Goal: Task Accomplishment & Management: Manage account settings

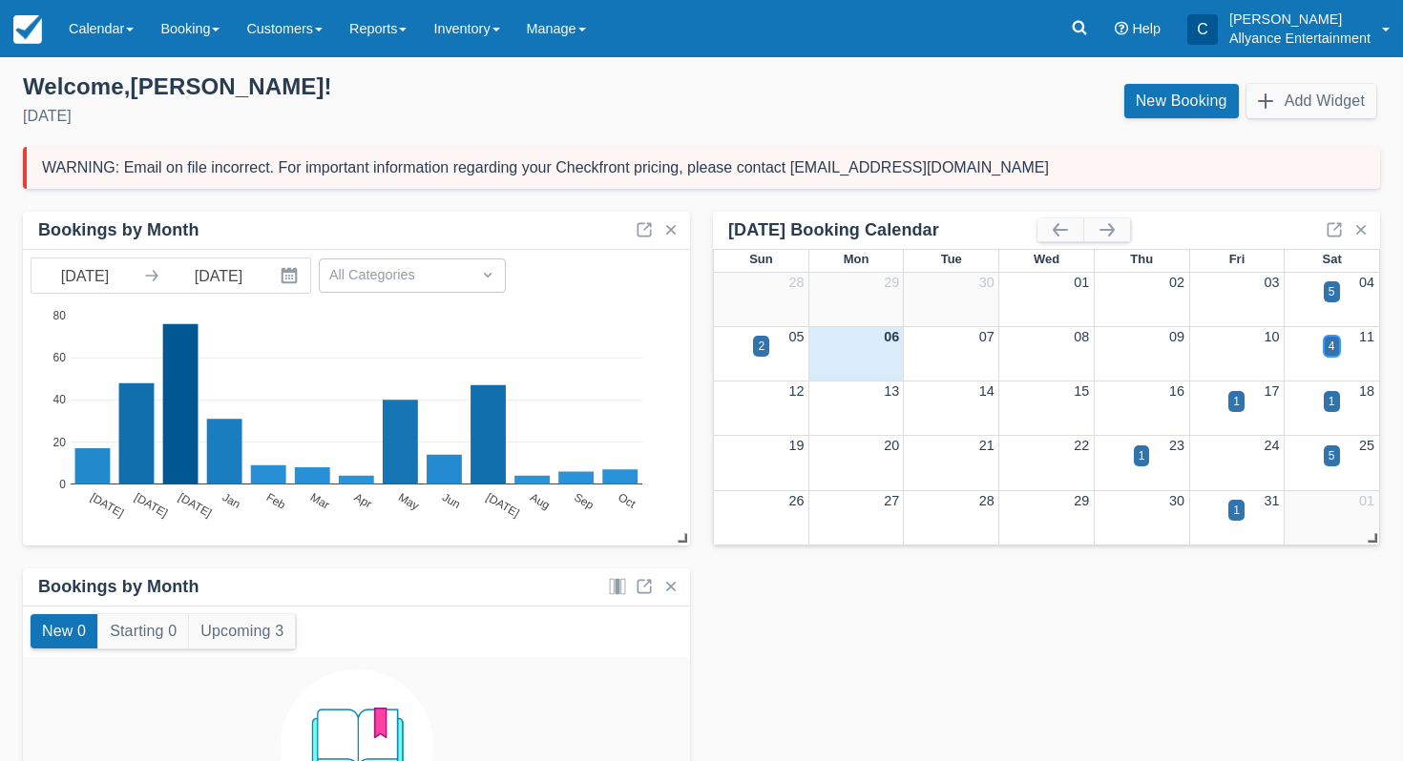
click at [1330, 343] on div "4" at bounding box center [1331, 346] width 7 height 17
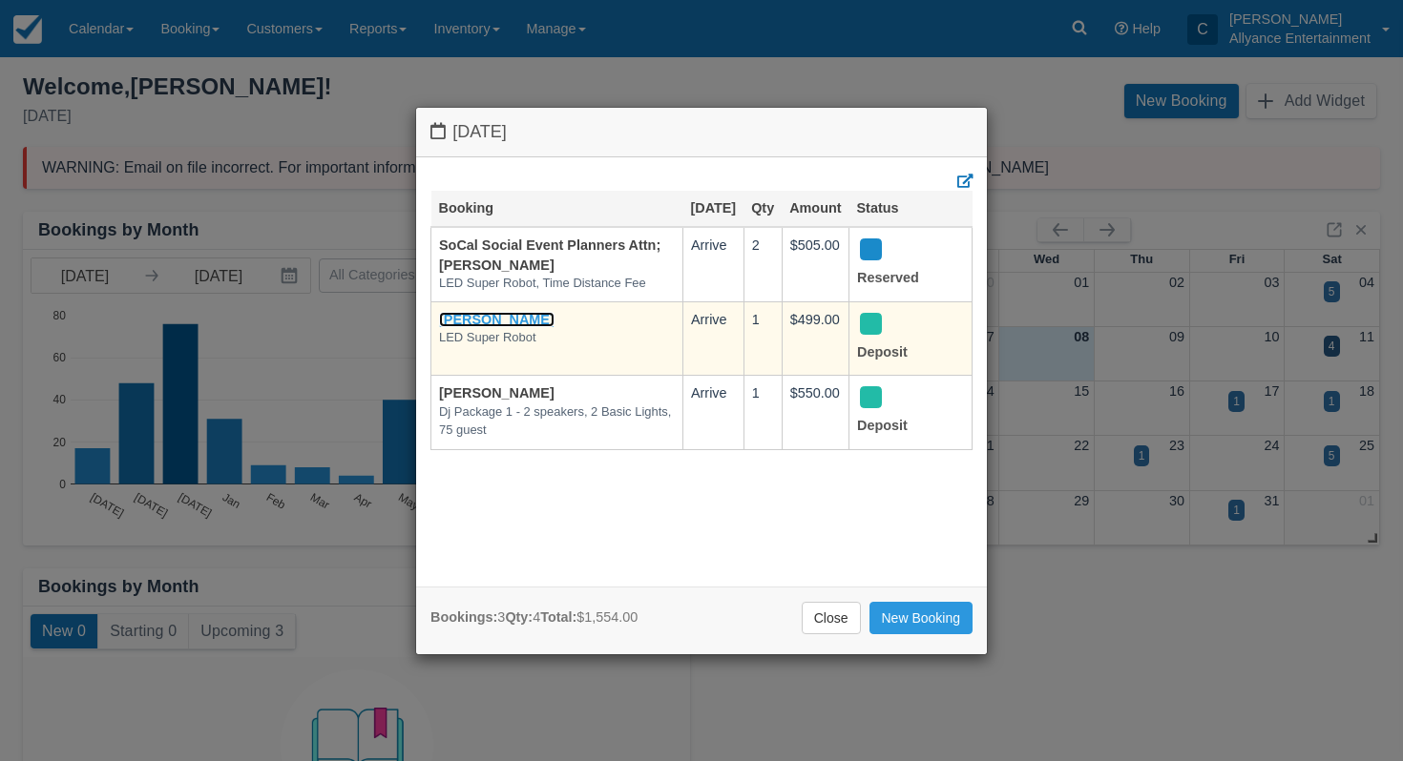
click at [503, 327] on link "Goar Karapetian" at bounding box center [496, 319] width 115 height 15
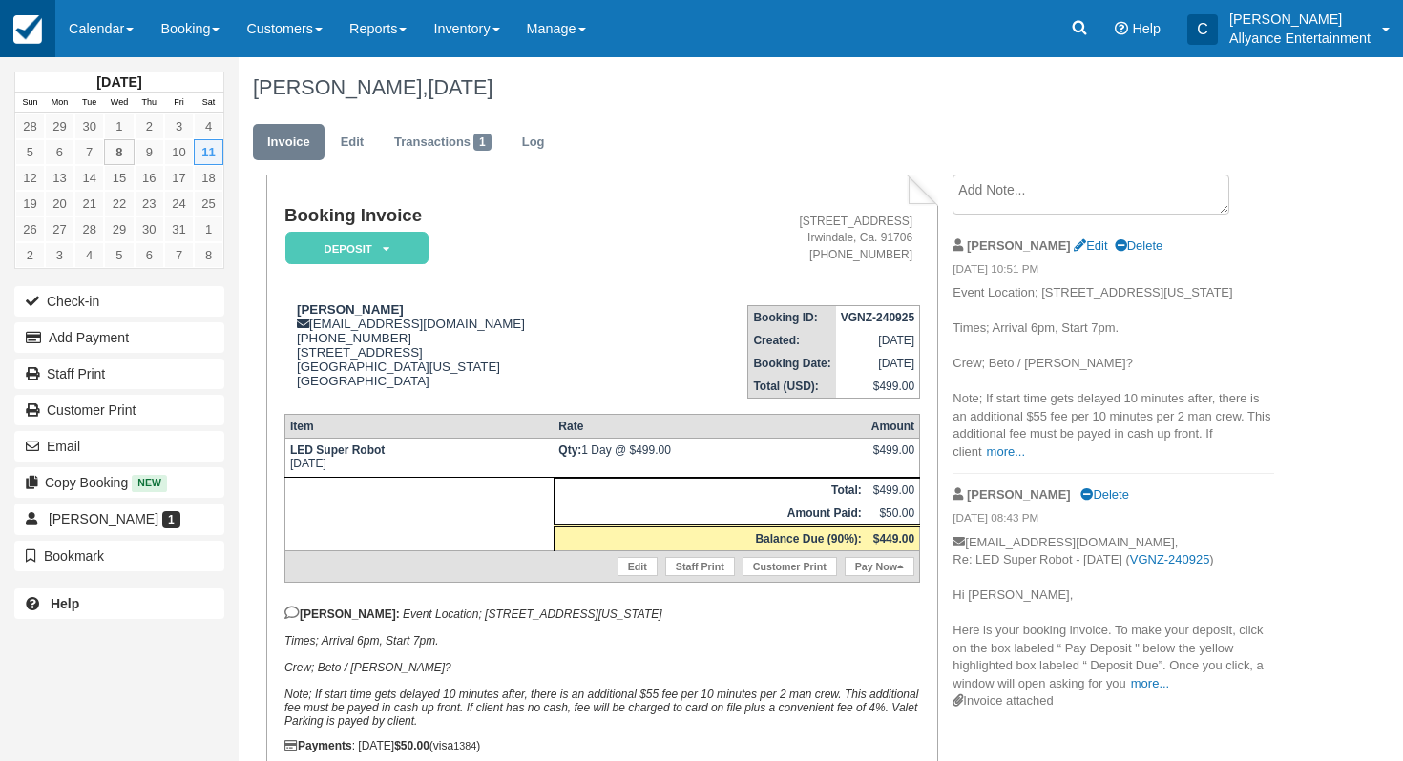
click at [11, 31] on link at bounding box center [27, 28] width 55 height 57
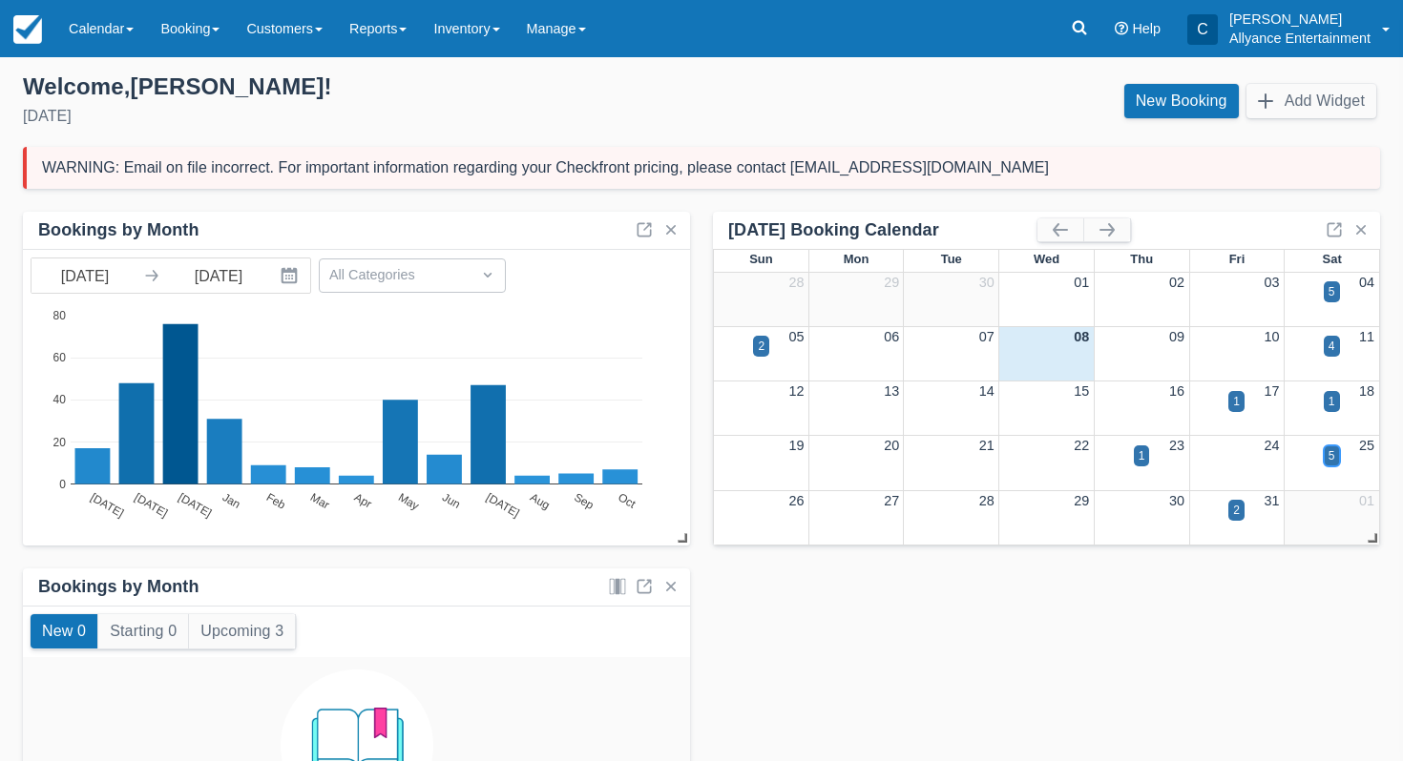
click at [1332, 452] on div "5" at bounding box center [1331, 456] width 7 height 17
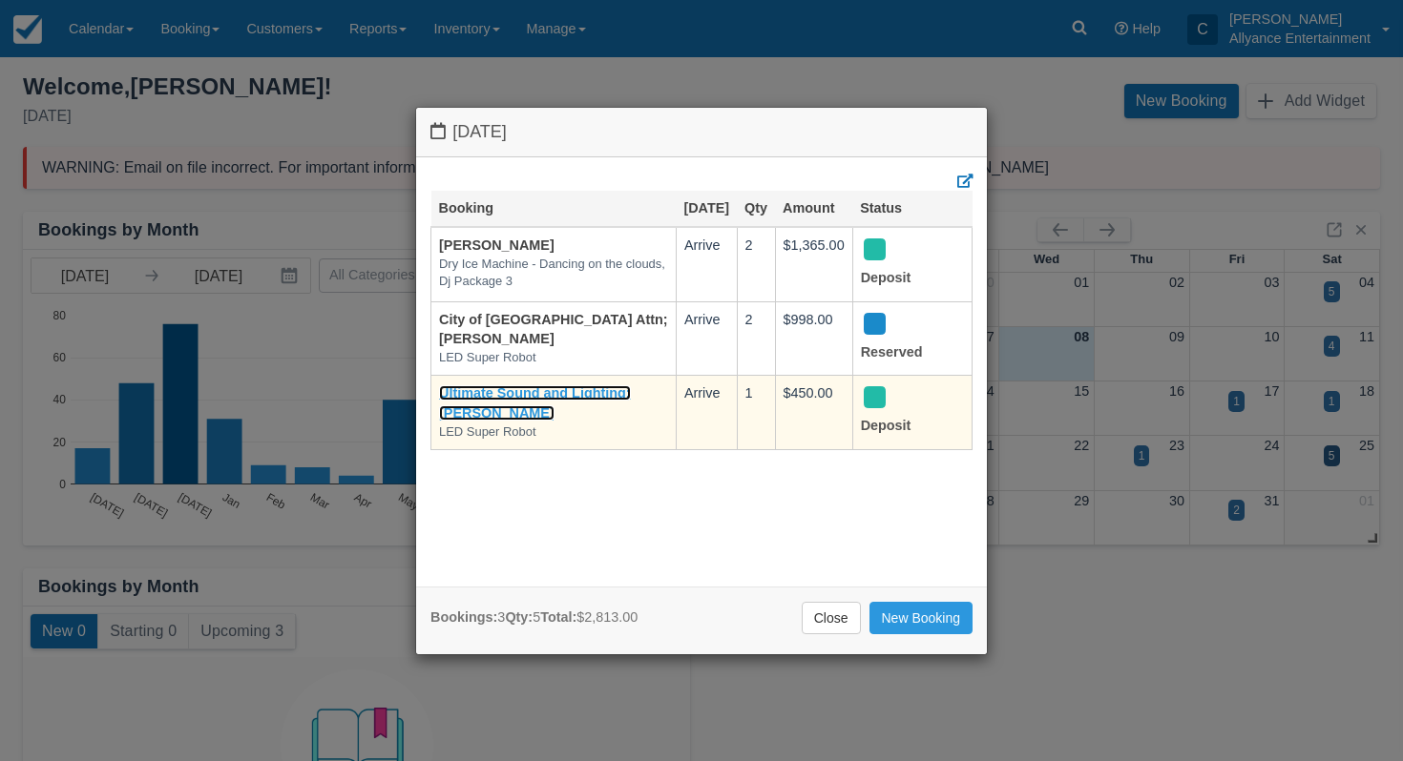
click at [535, 407] on link "Ultimate Sound and Lighting; Jose Cuadra" at bounding box center [535, 403] width 192 height 35
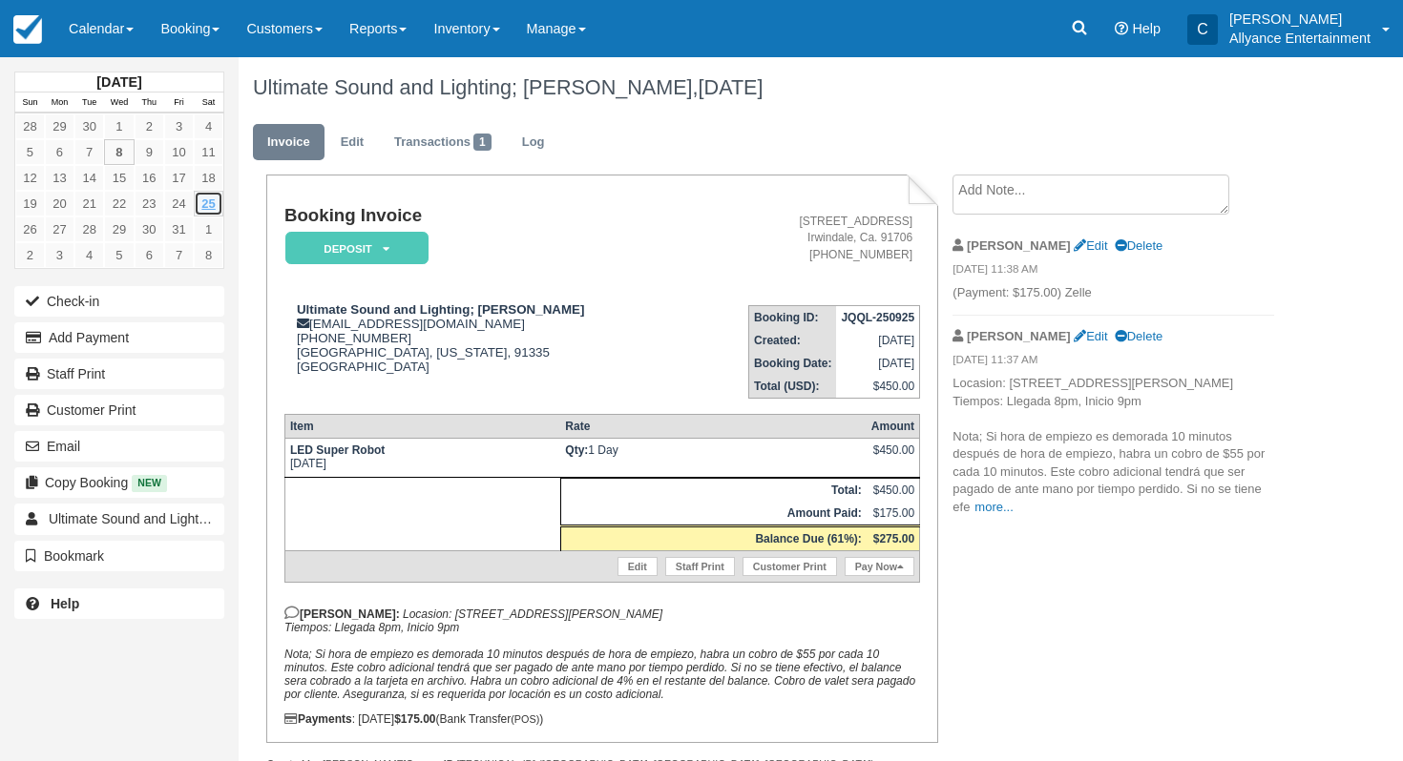
click at [207, 200] on link "25" at bounding box center [209, 204] width 30 height 26
click at [98, 24] on link "Calendar" at bounding box center [101, 28] width 92 height 57
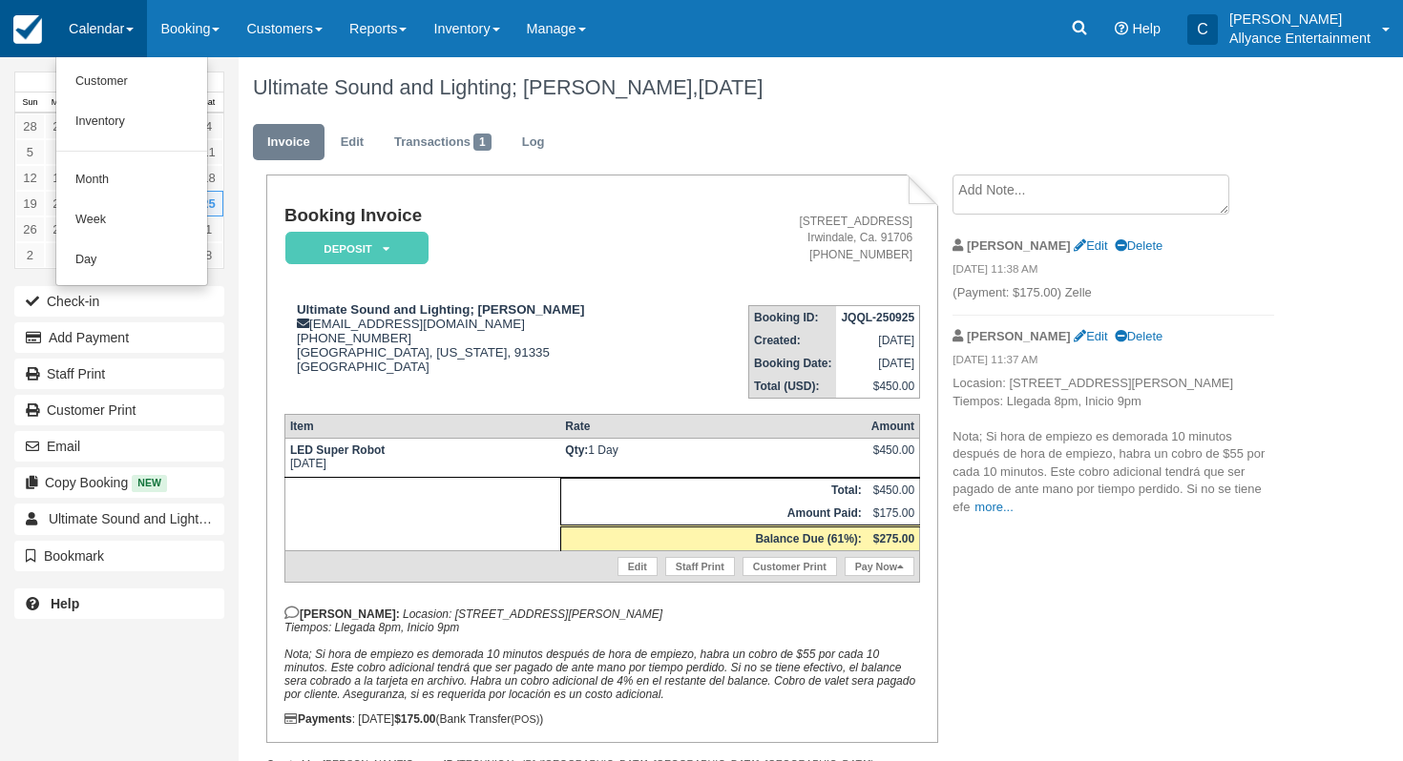
click at [14, 34] on img at bounding box center [27, 29] width 29 height 29
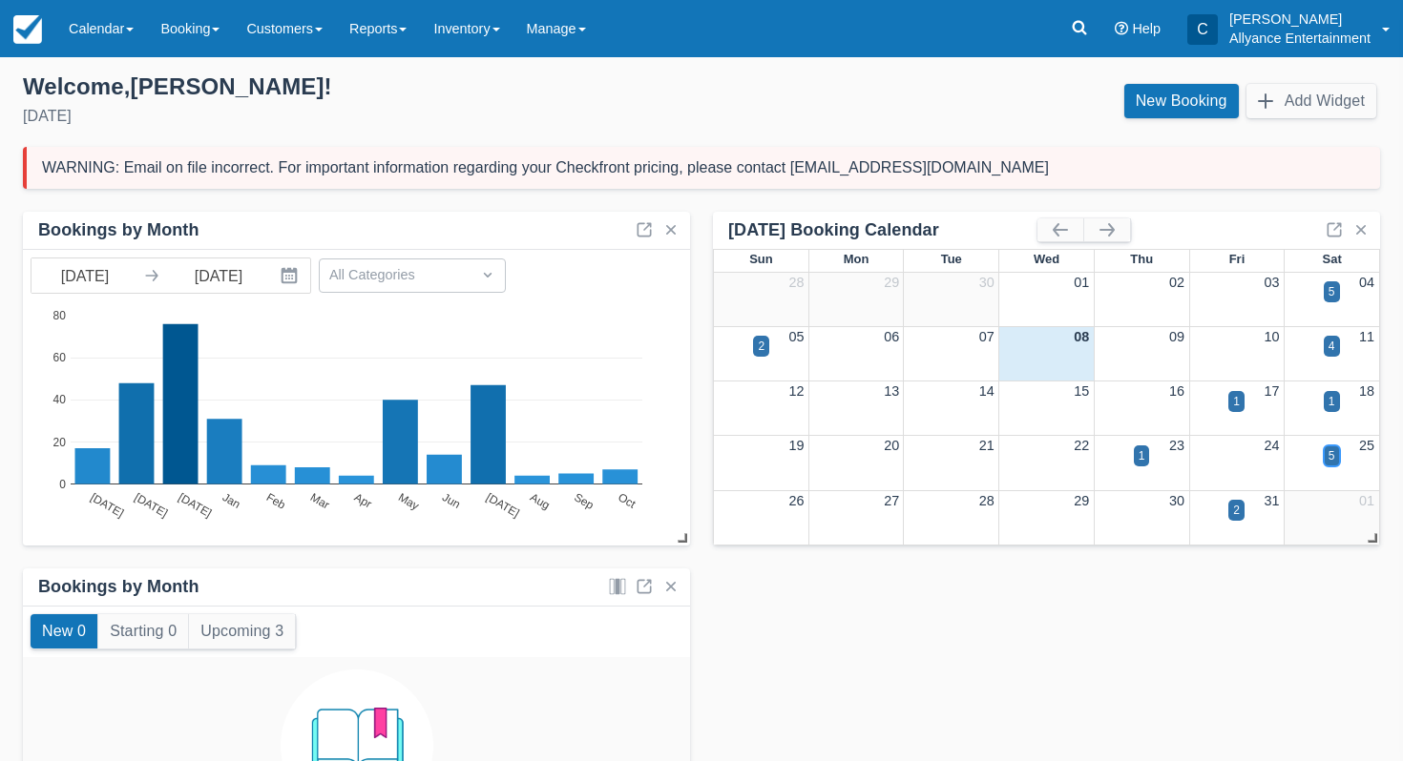
click at [1330, 456] on div "5" at bounding box center [1331, 456] width 7 height 17
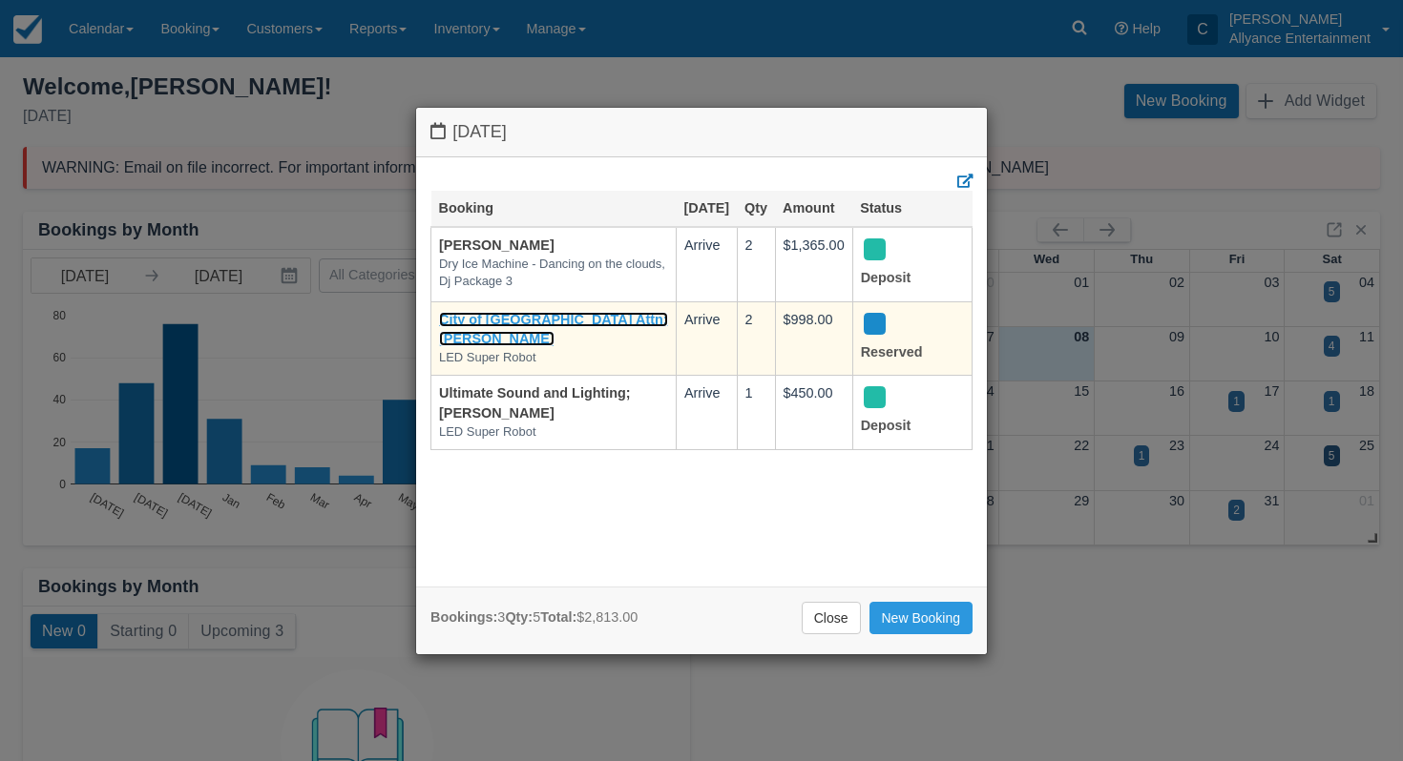
click at [549, 337] on link "City of [GEOGRAPHIC_DATA] Attn; [PERSON_NAME]" at bounding box center [553, 329] width 229 height 35
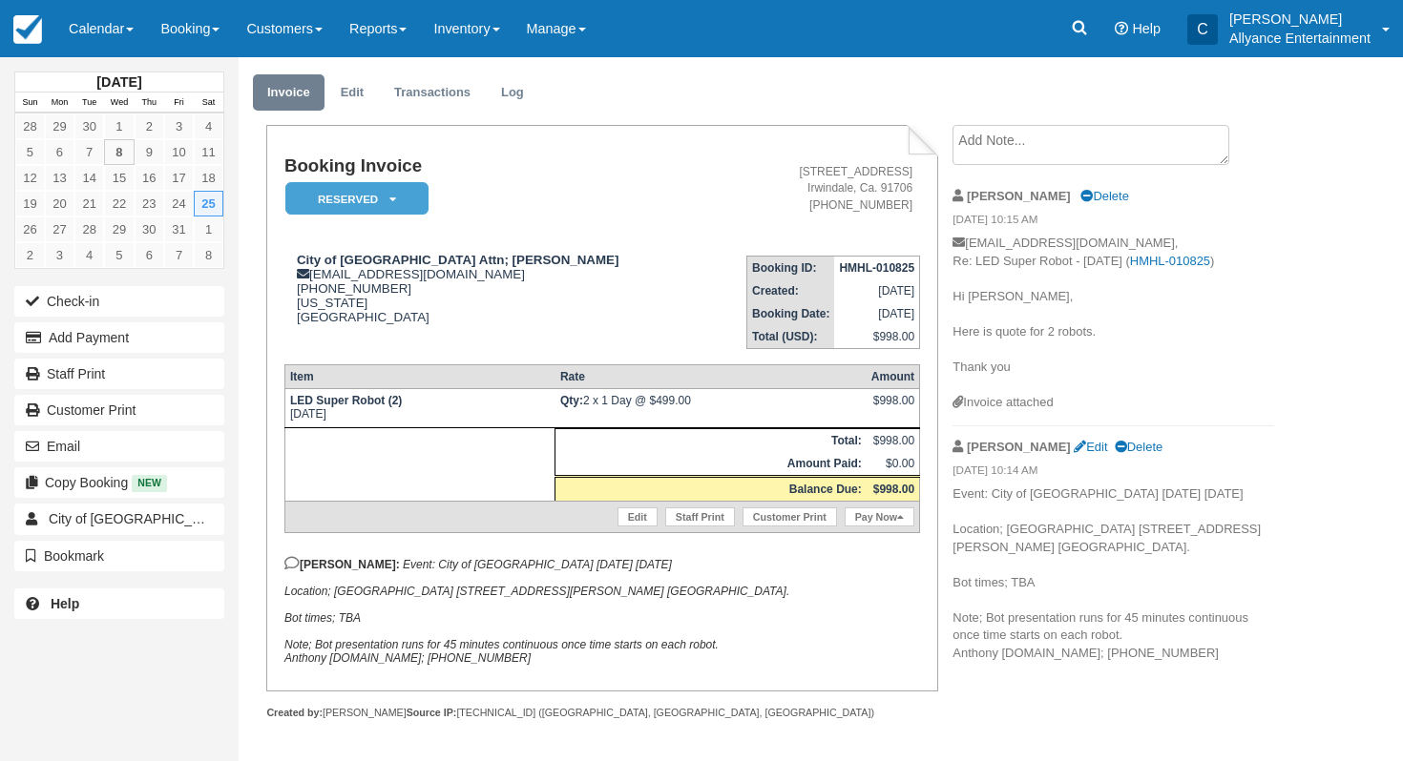
scroll to position [60, 0]
click at [39, 21] on img at bounding box center [27, 29] width 29 height 29
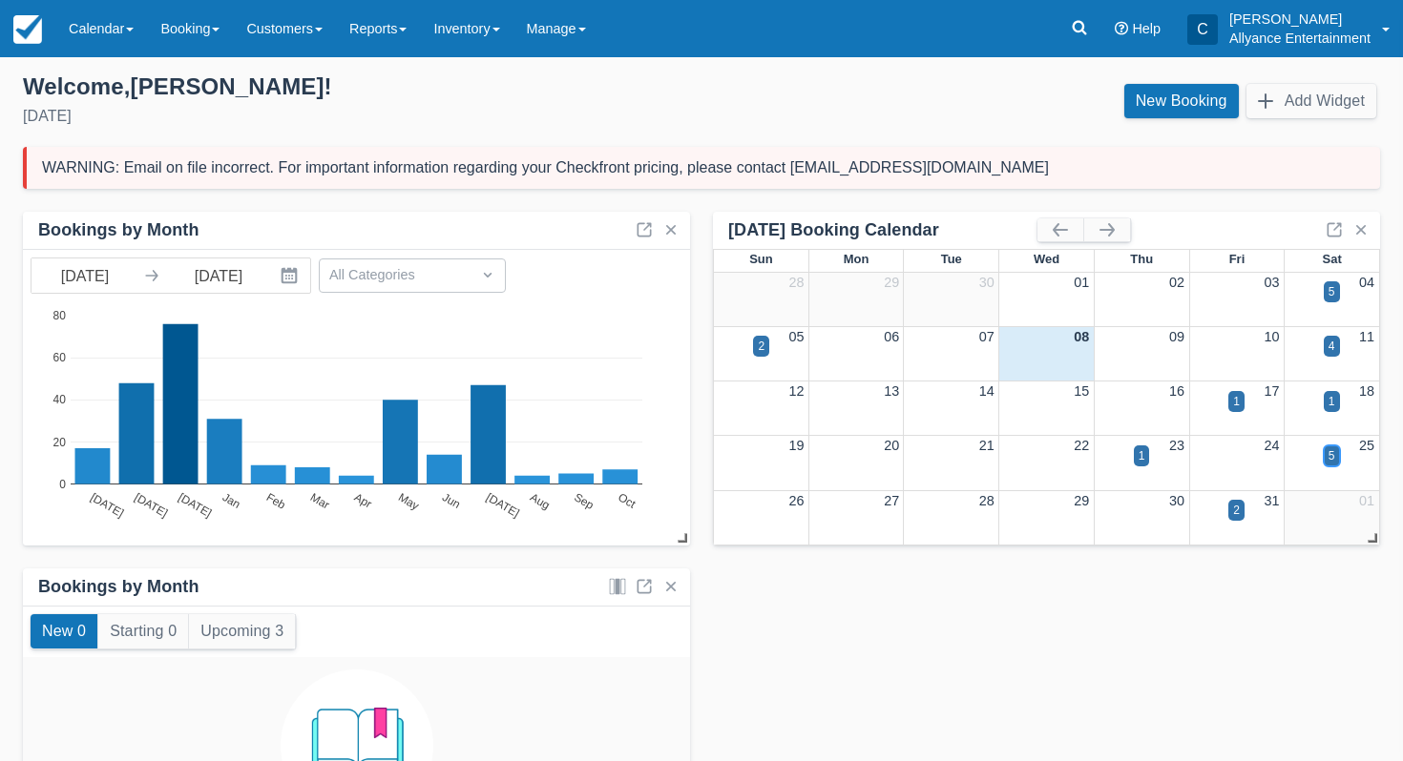
click at [1328, 458] on div "5" at bounding box center [1331, 456] width 7 height 17
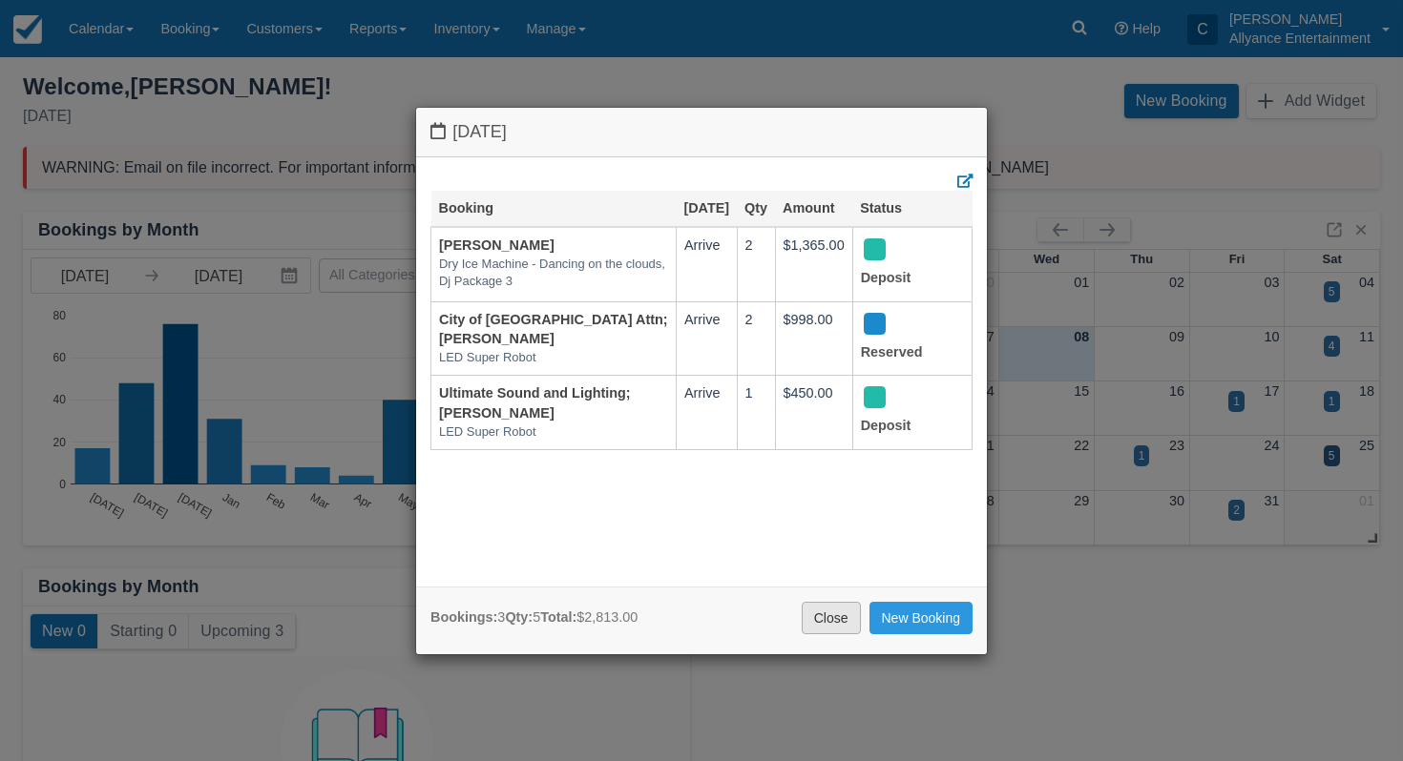
click at [829, 603] on link "Close" at bounding box center [831, 618] width 59 height 32
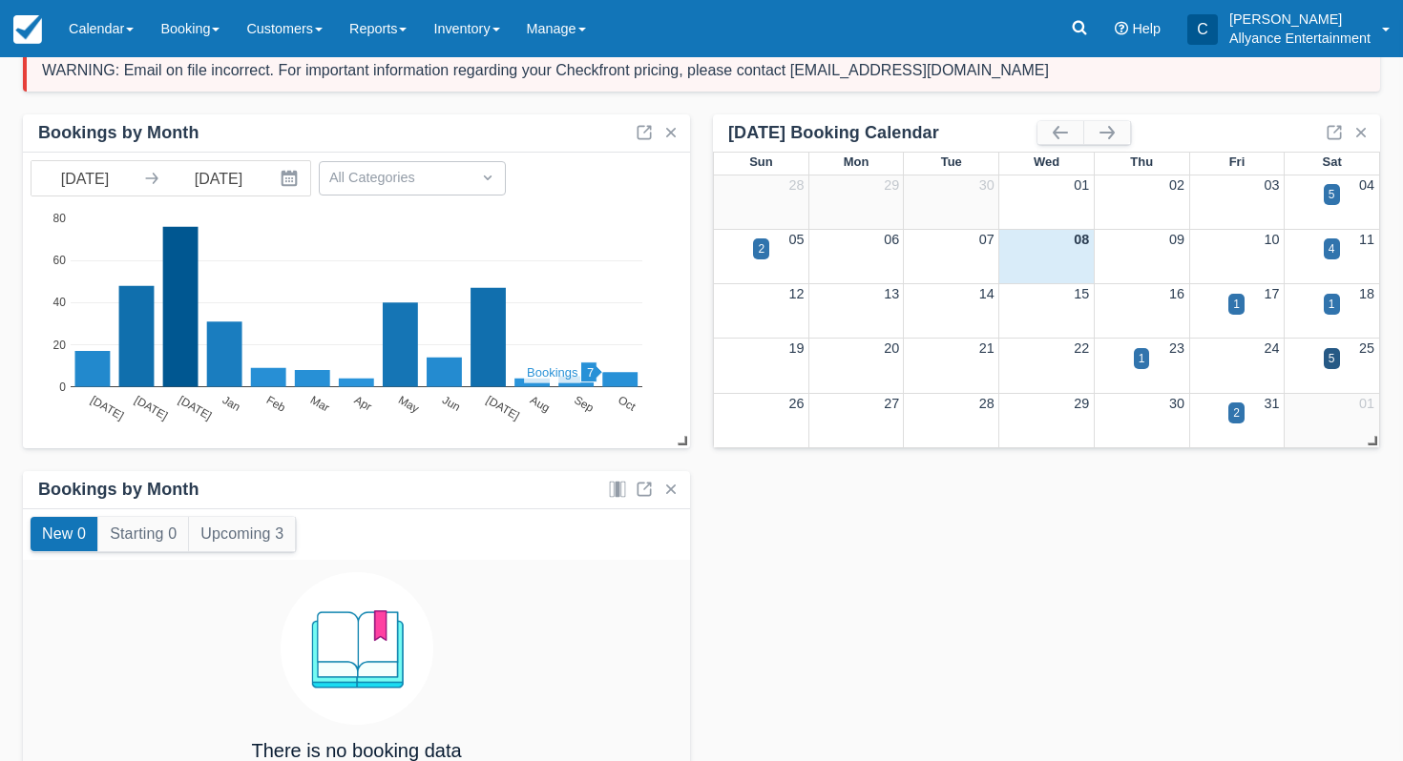
scroll to position [99, 0]
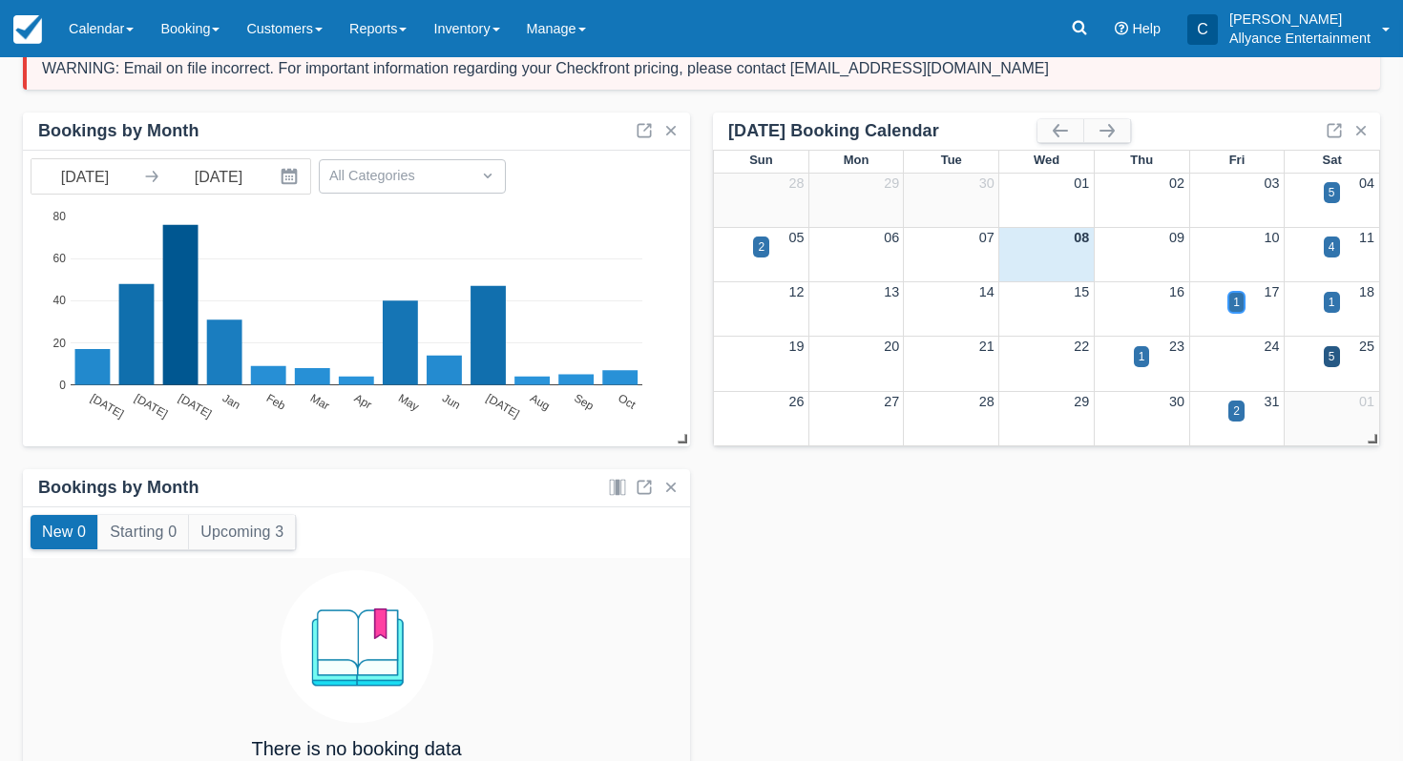
click at [1231, 302] on div "1" at bounding box center [1236, 302] width 16 height 21
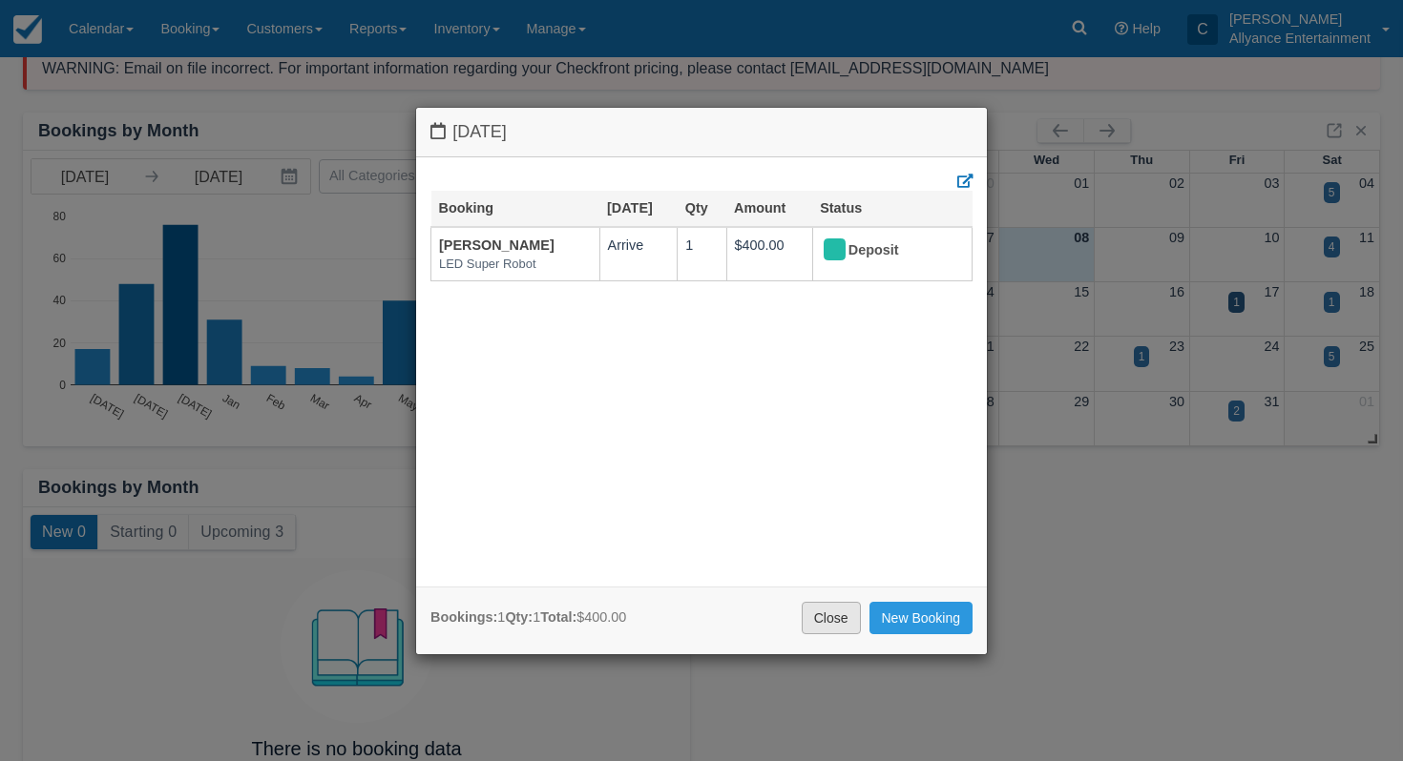
click at [825, 611] on link "Close" at bounding box center [831, 618] width 59 height 32
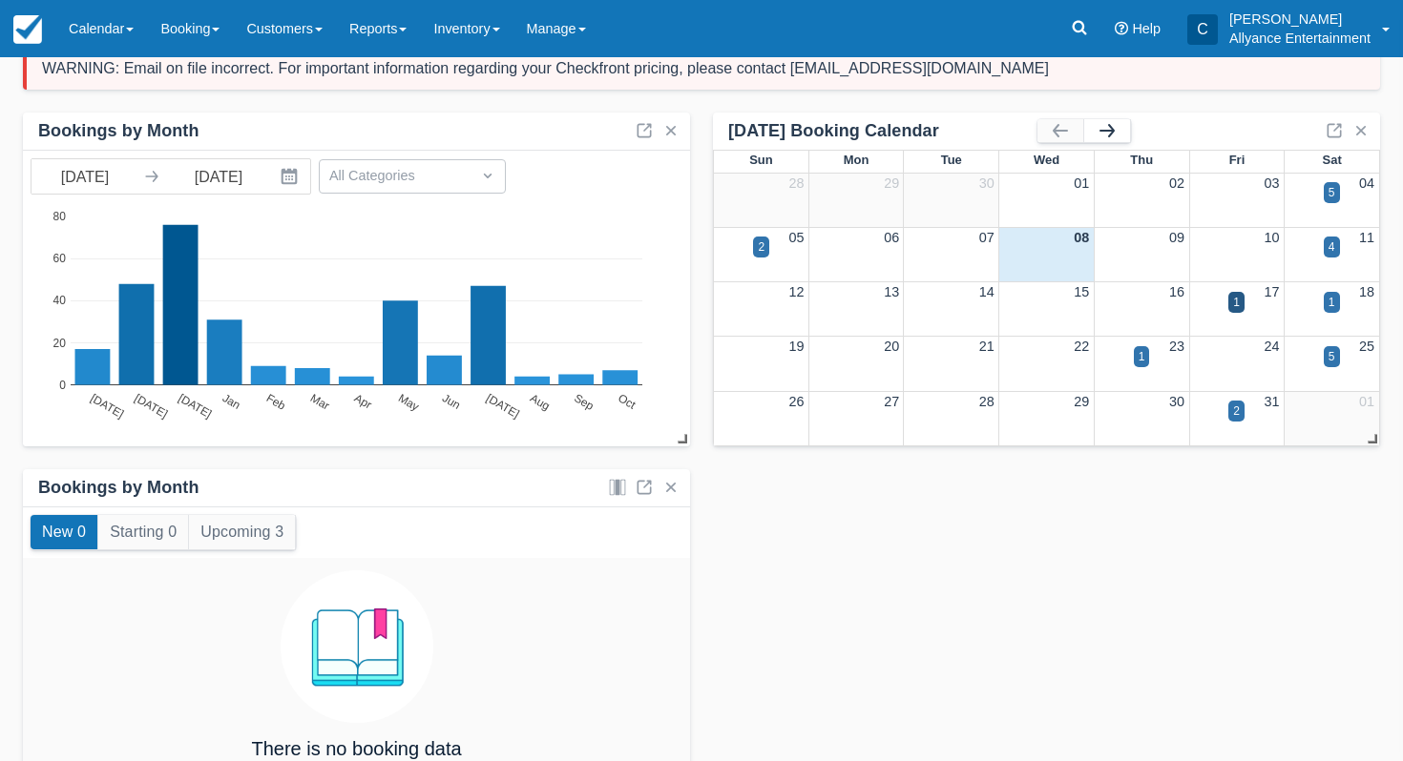
click at [1094, 130] on button "button" at bounding box center [1107, 130] width 46 height 23
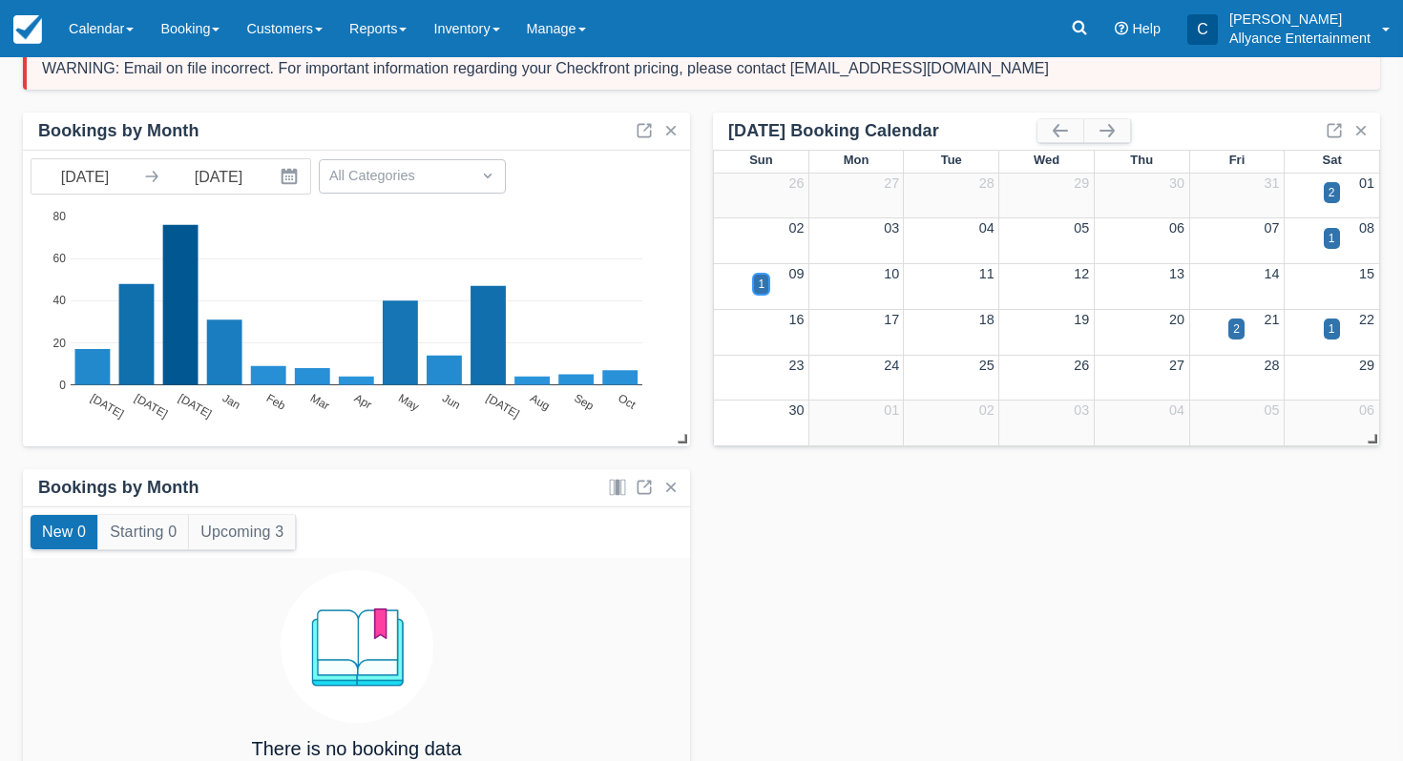
click at [761, 279] on div "1" at bounding box center [761, 284] width 7 height 17
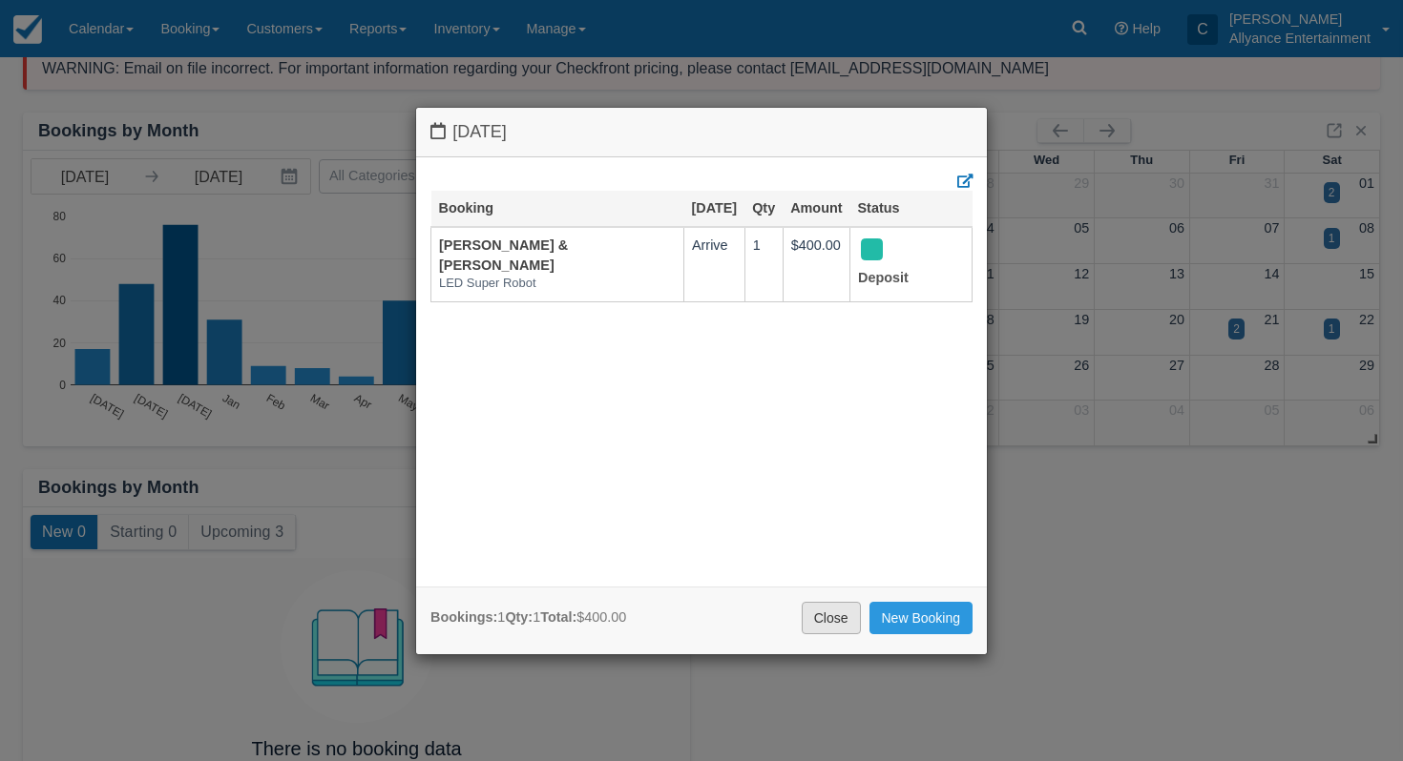
click at [813, 619] on link "Close" at bounding box center [831, 618] width 59 height 32
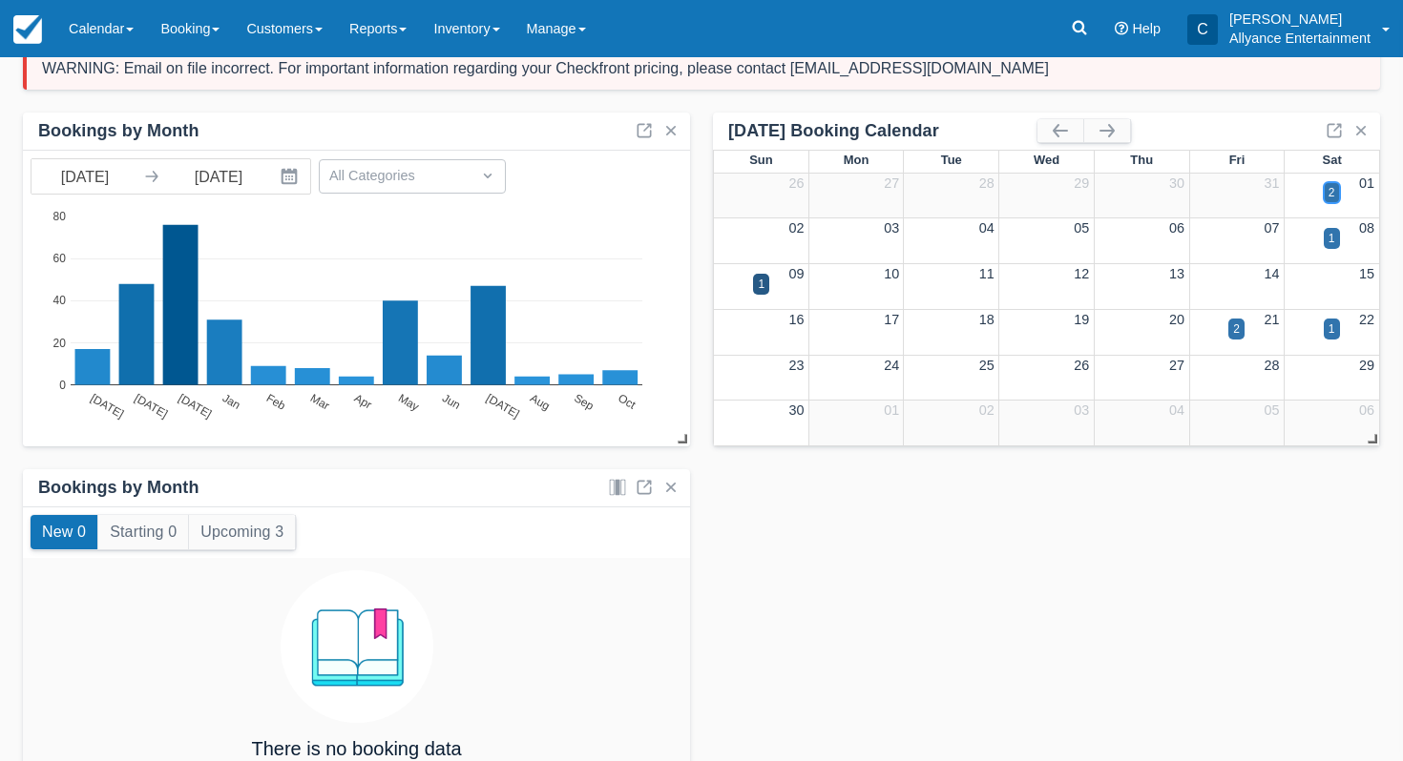
click at [1333, 187] on div "2" at bounding box center [1331, 192] width 7 height 17
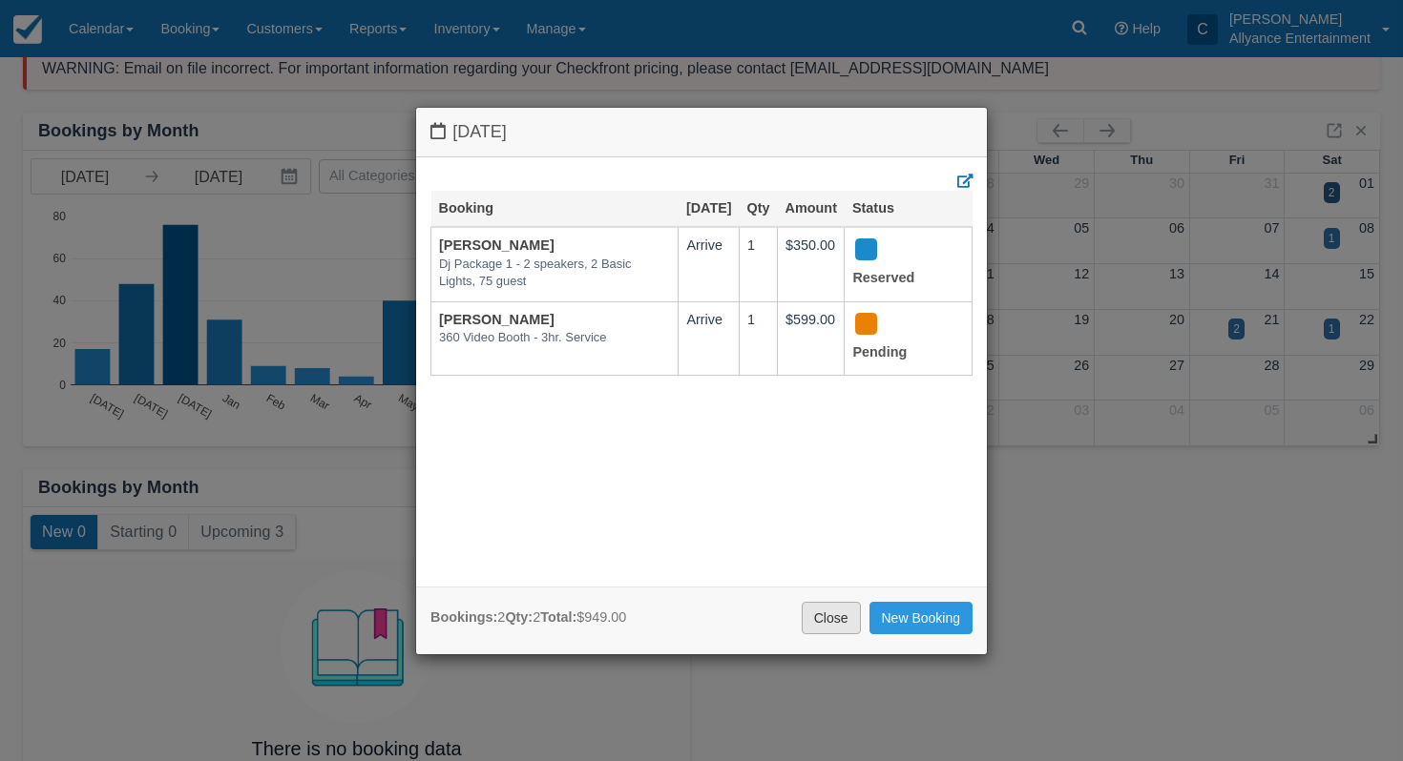
click at [848, 607] on link "Close" at bounding box center [831, 618] width 59 height 32
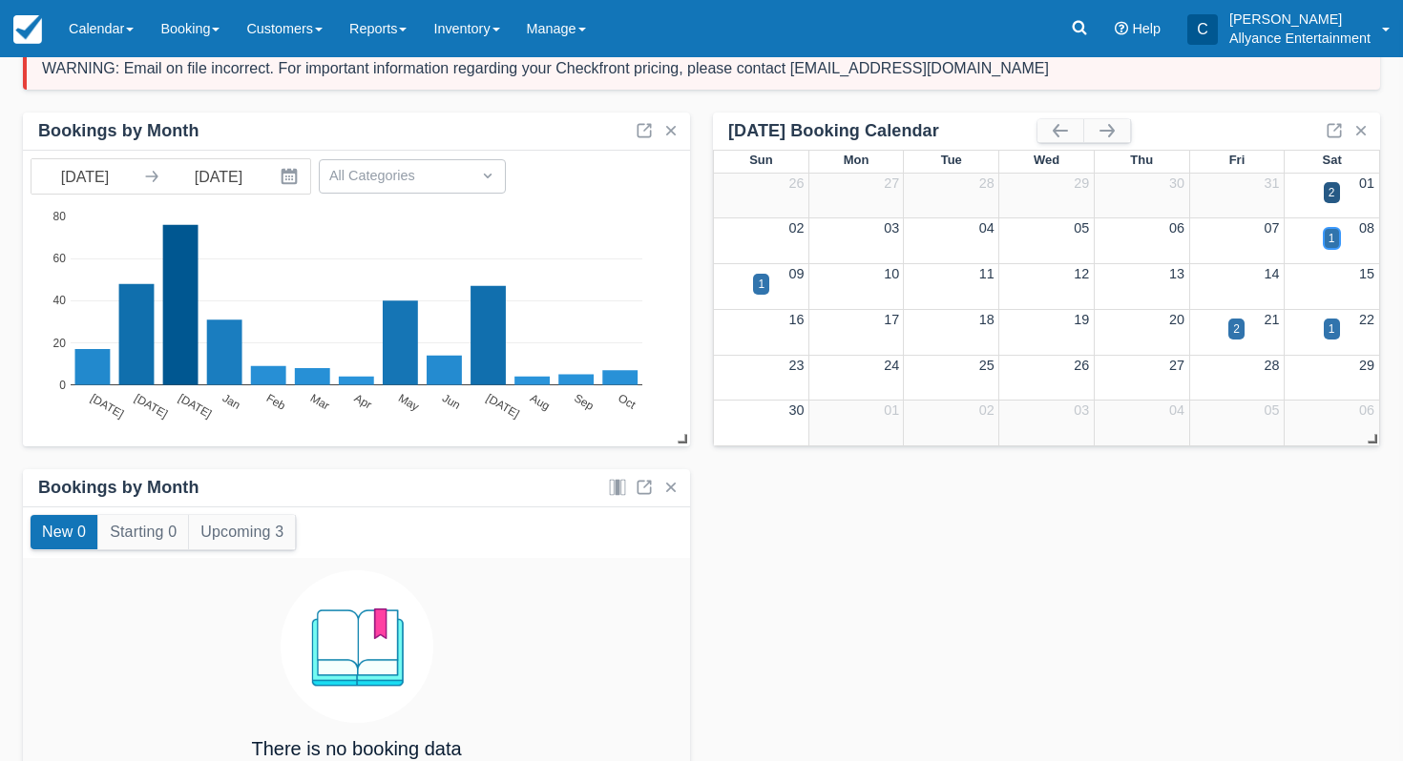
click at [1327, 235] on div "1" at bounding box center [1332, 238] width 16 height 21
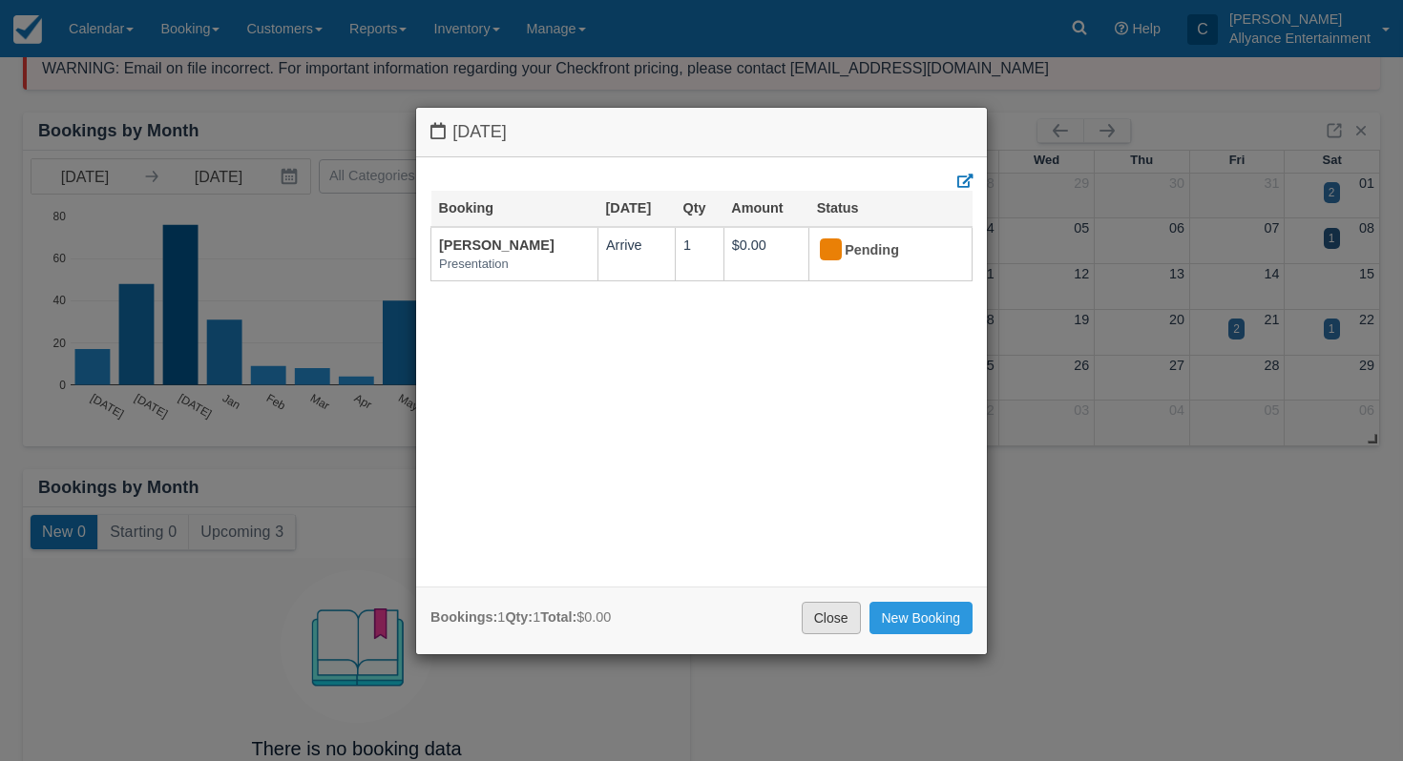
click at [827, 617] on link "Close" at bounding box center [831, 618] width 59 height 32
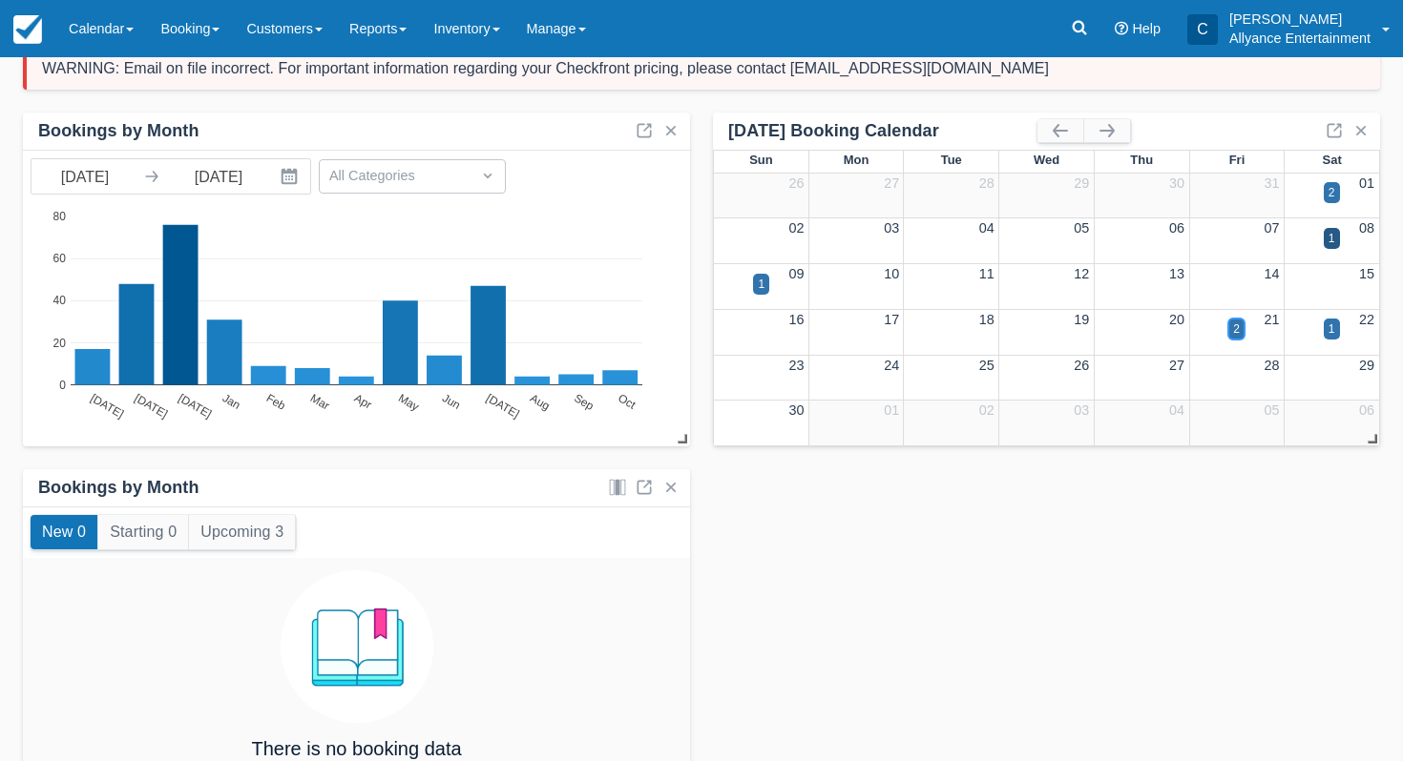
click at [1231, 326] on div "2" at bounding box center [1236, 329] width 16 height 21
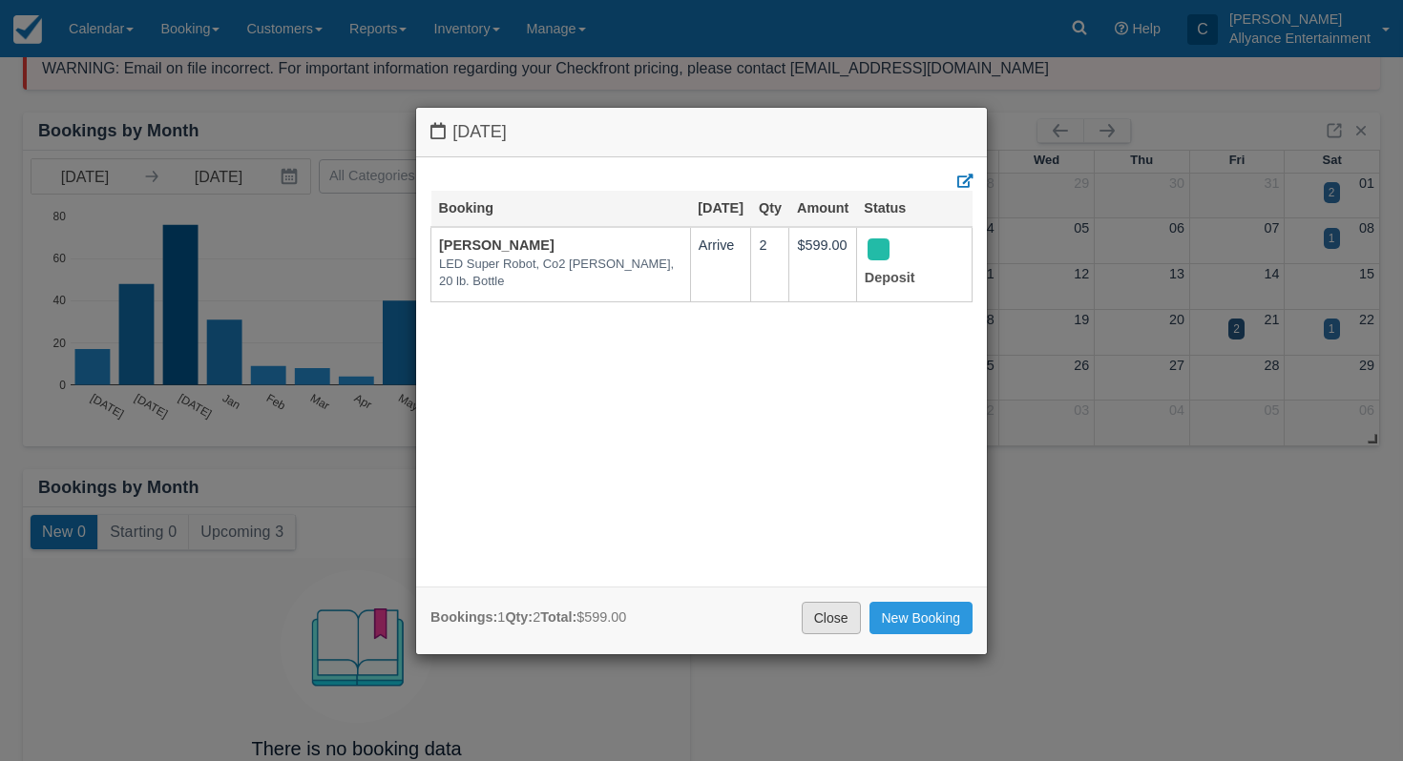
click at [805, 621] on link "Close" at bounding box center [831, 618] width 59 height 32
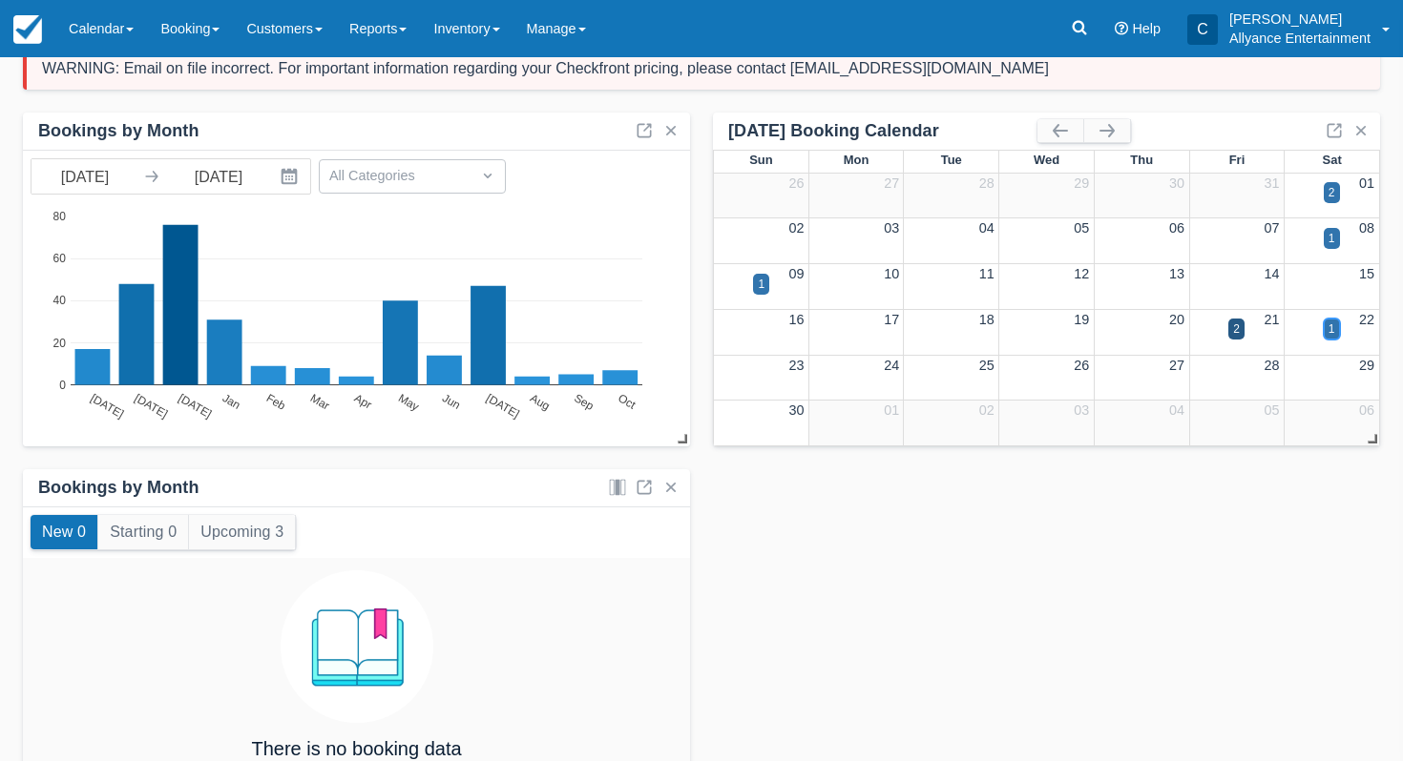
click at [1330, 326] on div "1" at bounding box center [1331, 329] width 7 height 17
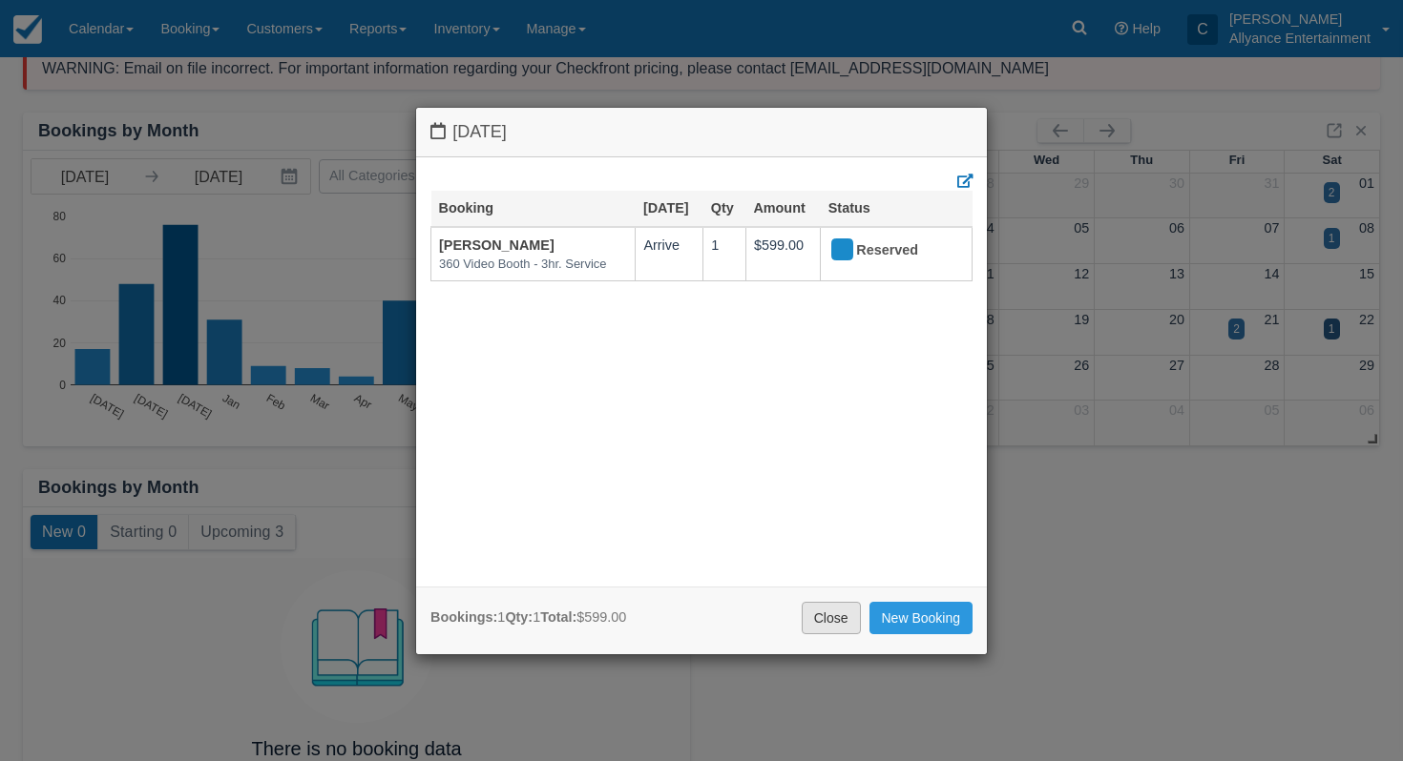
click at [823, 615] on link "Close" at bounding box center [831, 618] width 59 height 32
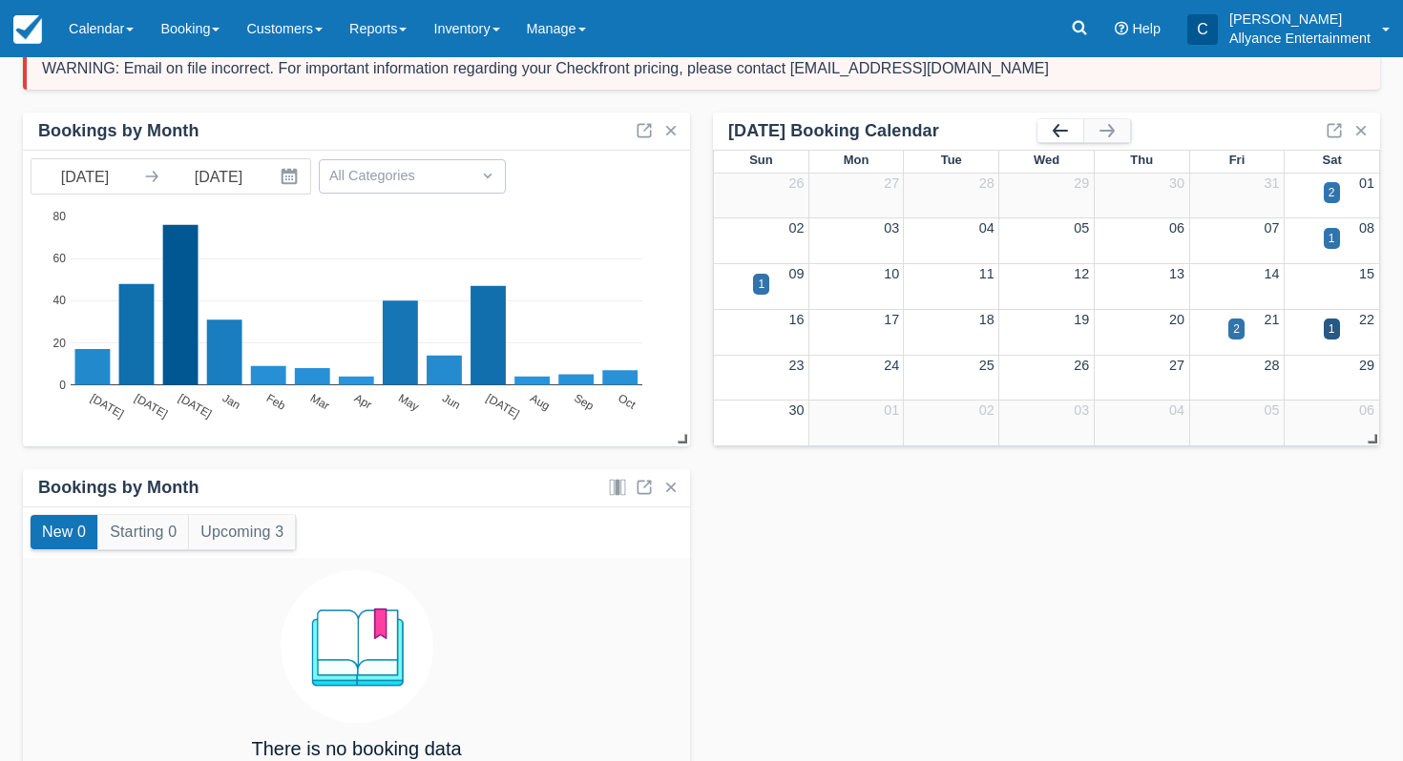
click at [1046, 138] on button "button" at bounding box center [1060, 130] width 46 height 23
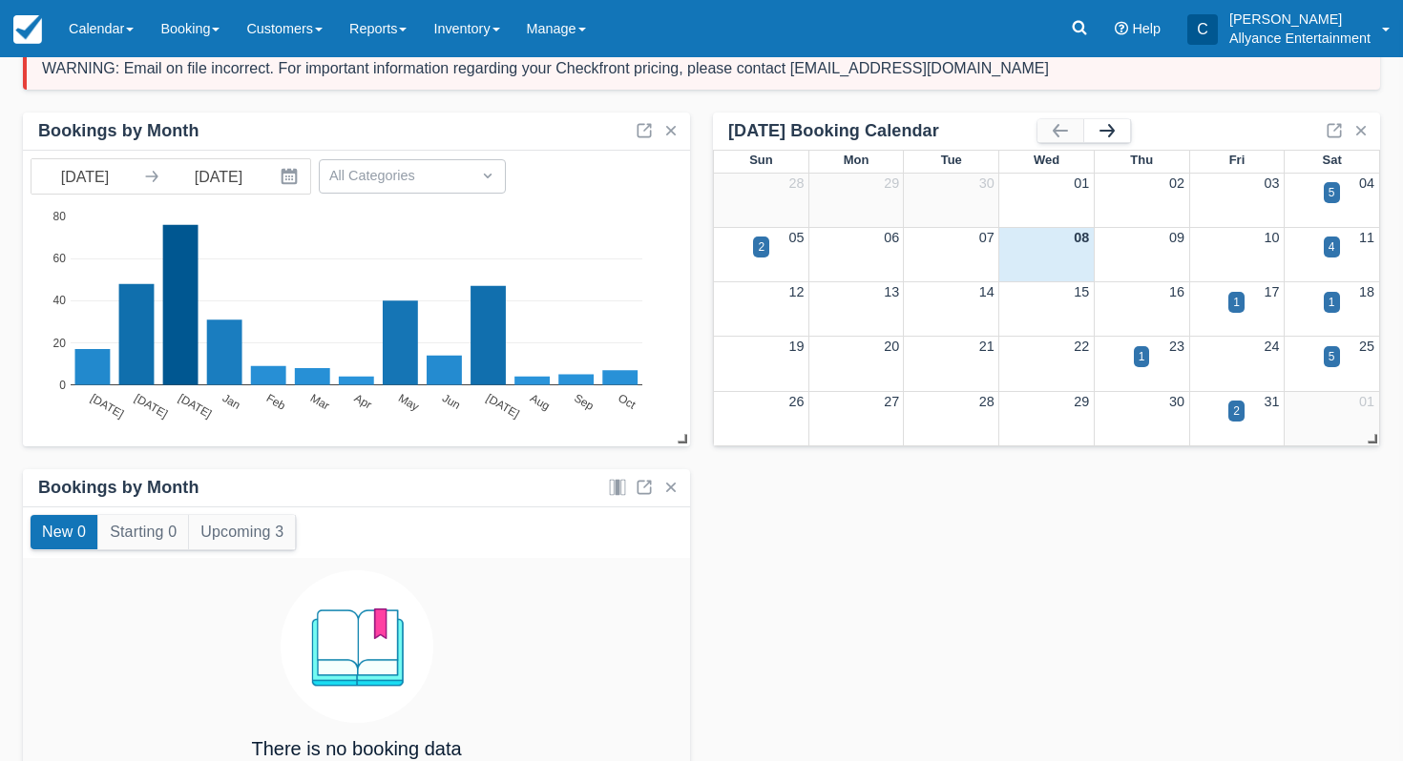
click at [1110, 131] on button "button" at bounding box center [1107, 130] width 46 height 23
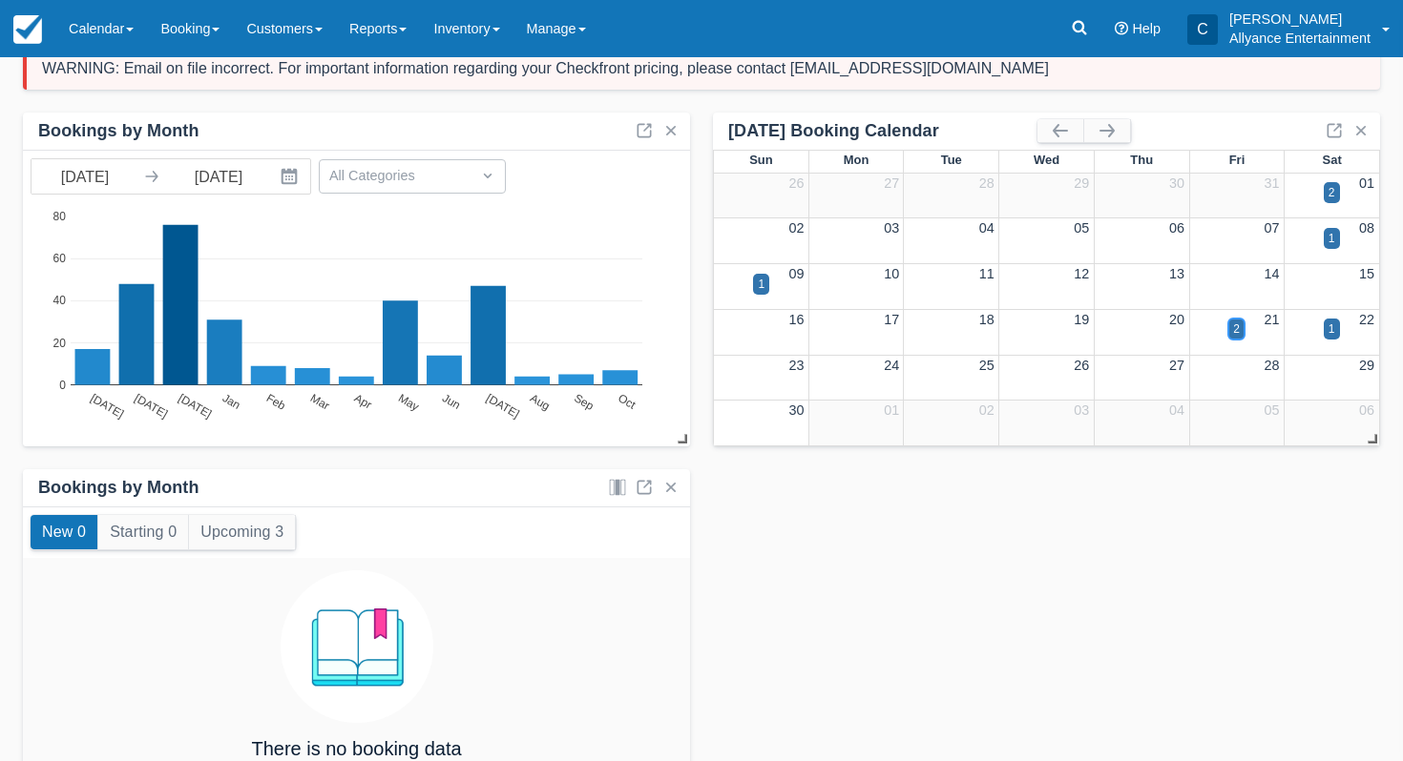
click at [1235, 326] on div "2" at bounding box center [1236, 329] width 7 height 17
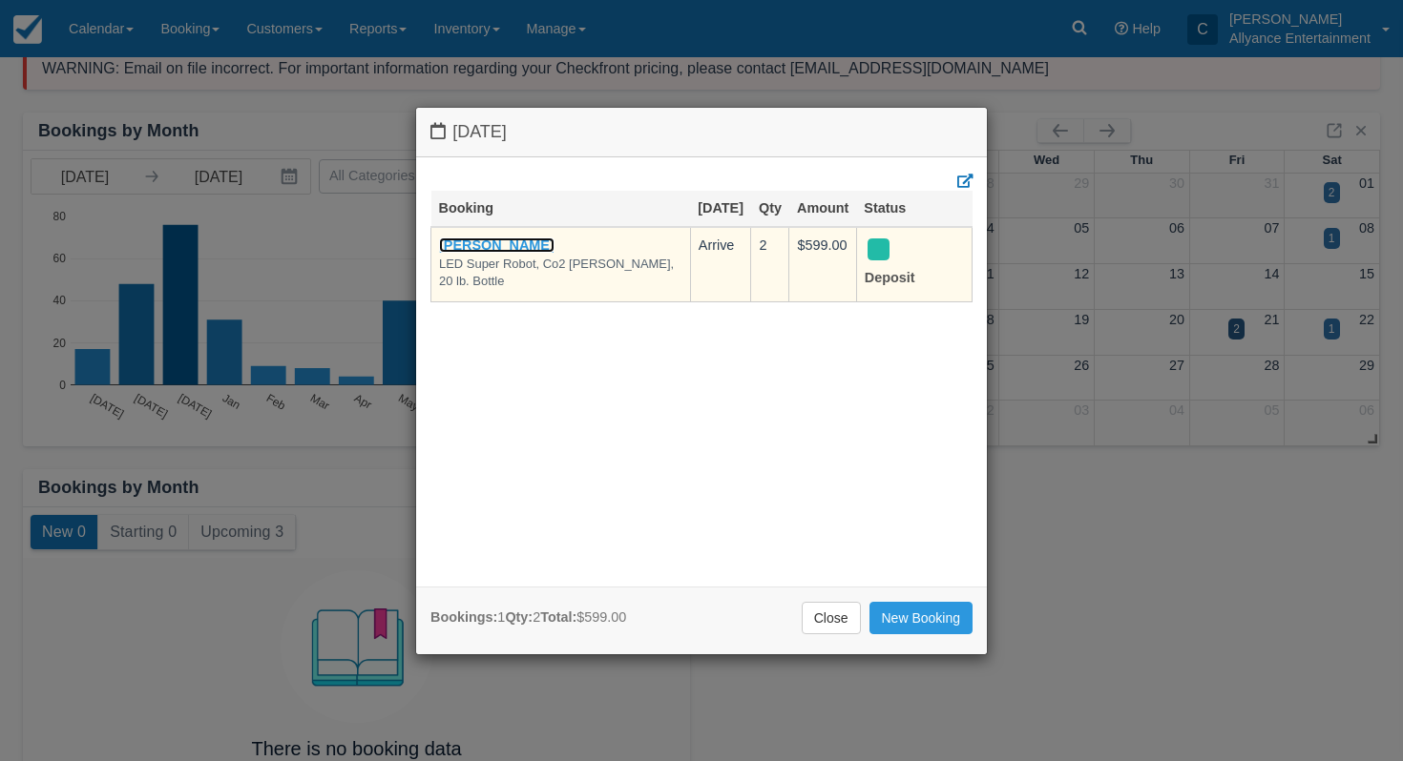
click at [514, 253] on link "Anthony Lopez" at bounding box center [496, 245] width 115 height 15
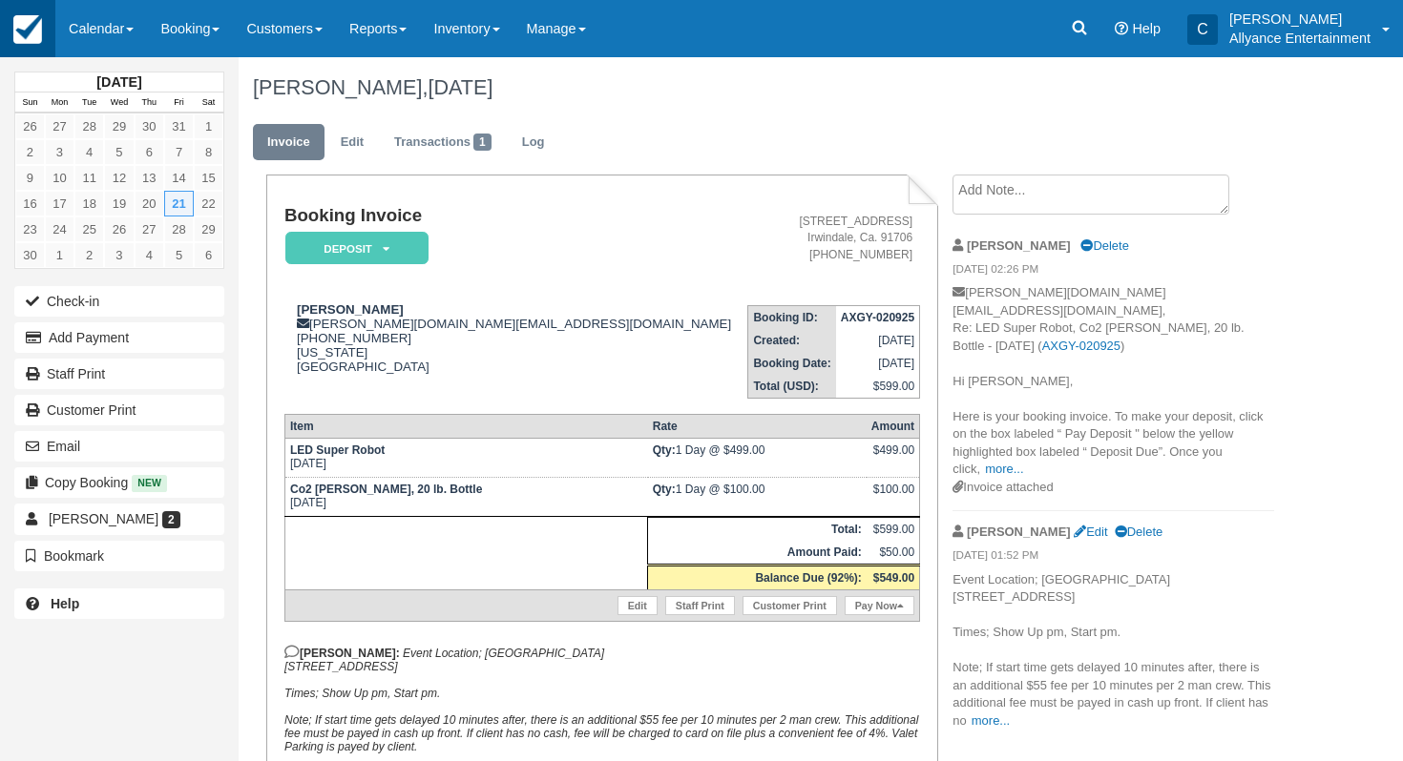
click at [34, 33] on img at bounding box center [27, 29] width 29 height 29
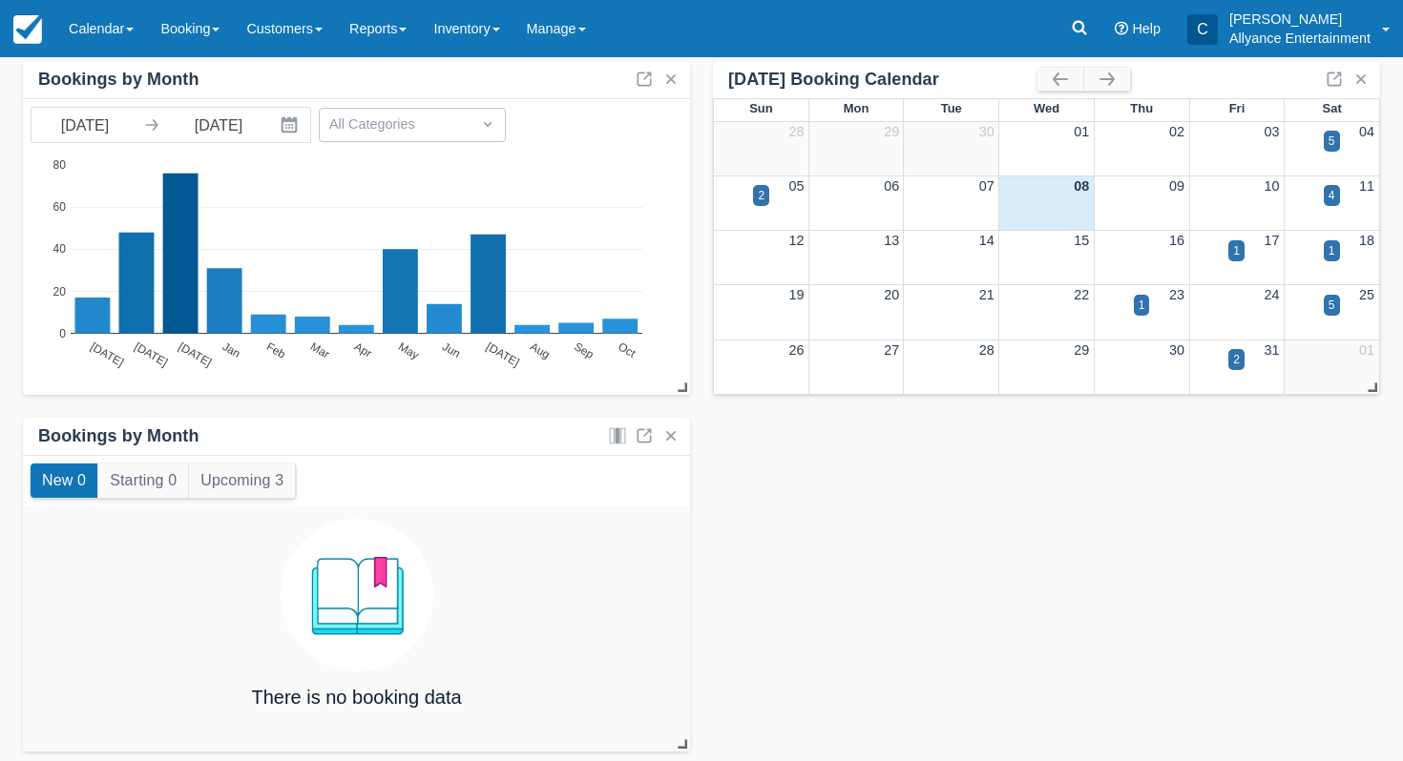
scroll to position [147, 0]
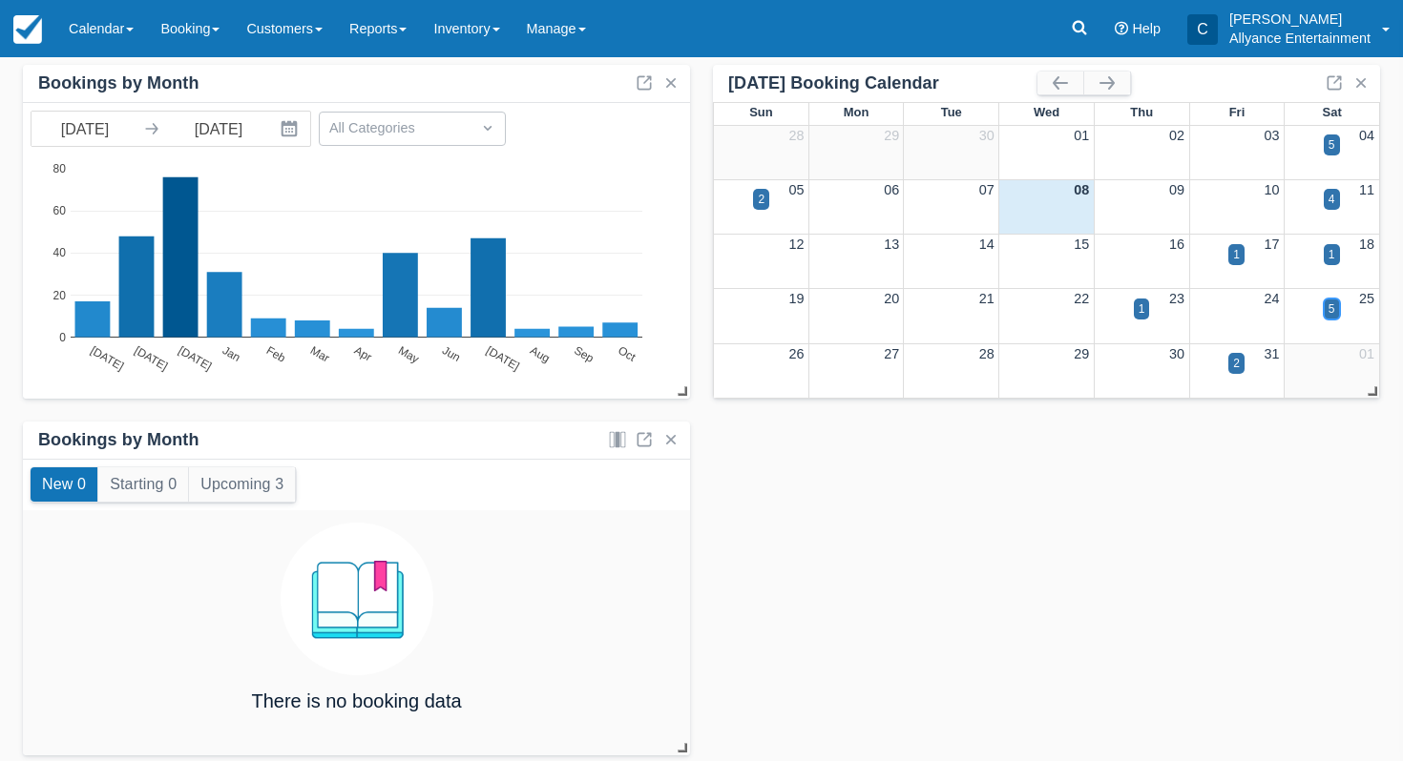
click at [1333, 308] on div "5" at bounding box center [1331, 309] width 7 height 17
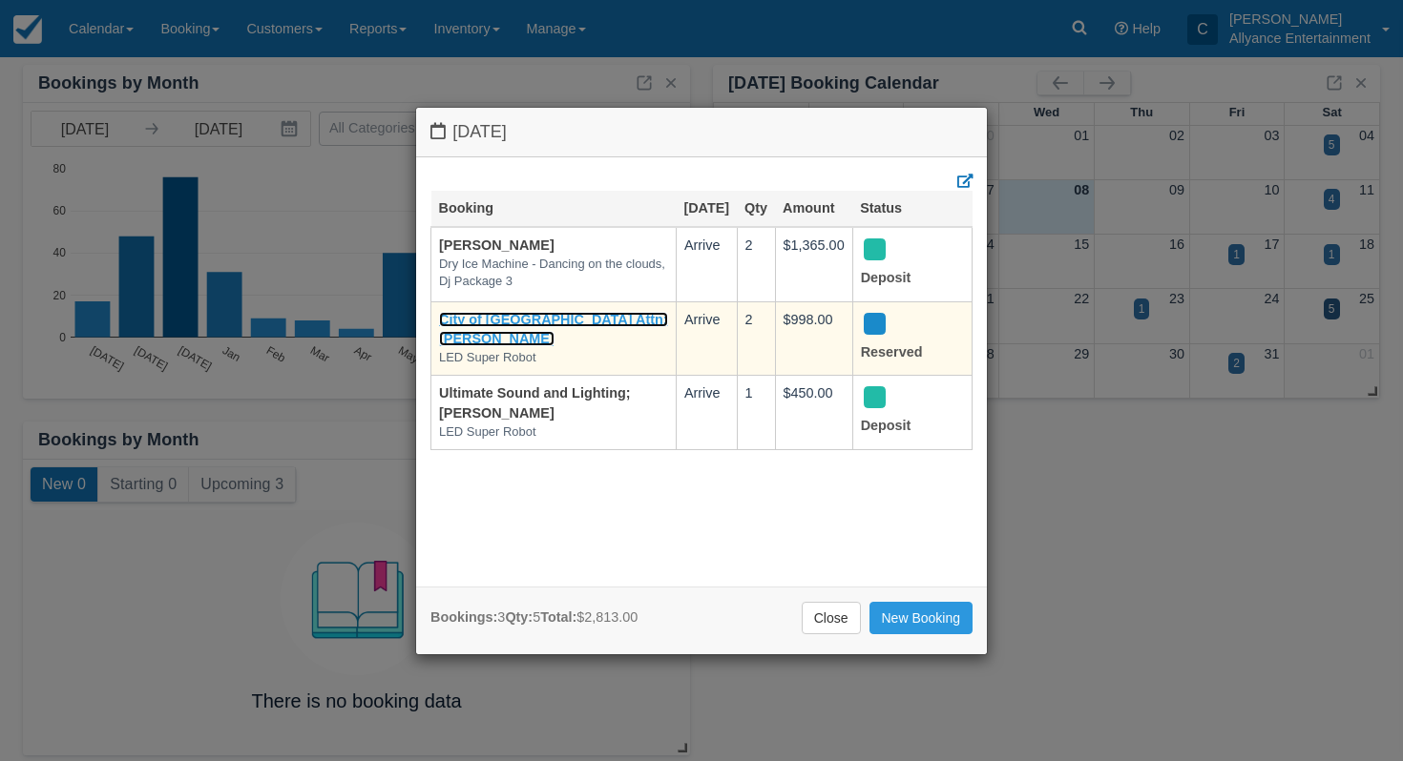
click at [573, 334] on link "City of Sanfa Fe Springs Attn; Anthony Slomski" at bounding box center [553, 329] width 229 height 35
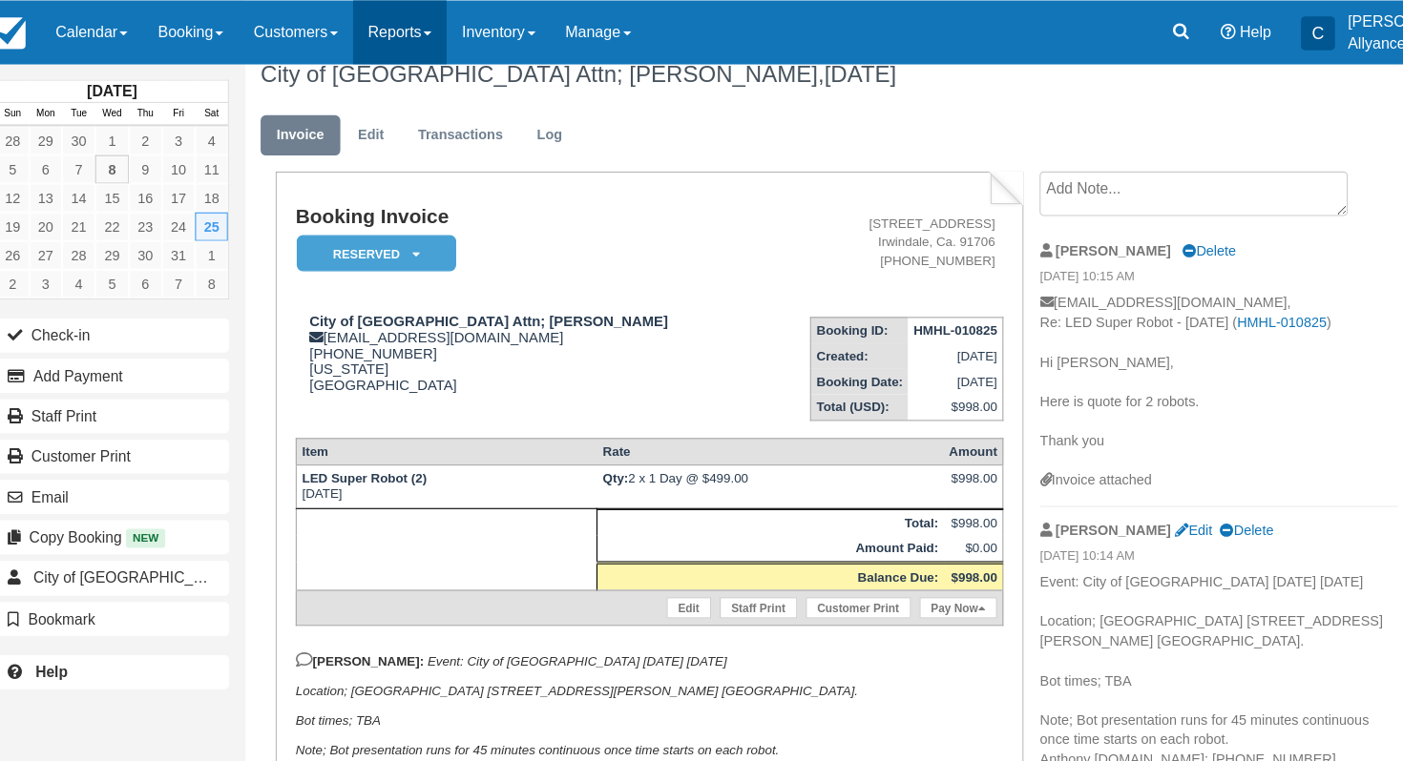
scroll to position [9, 0]
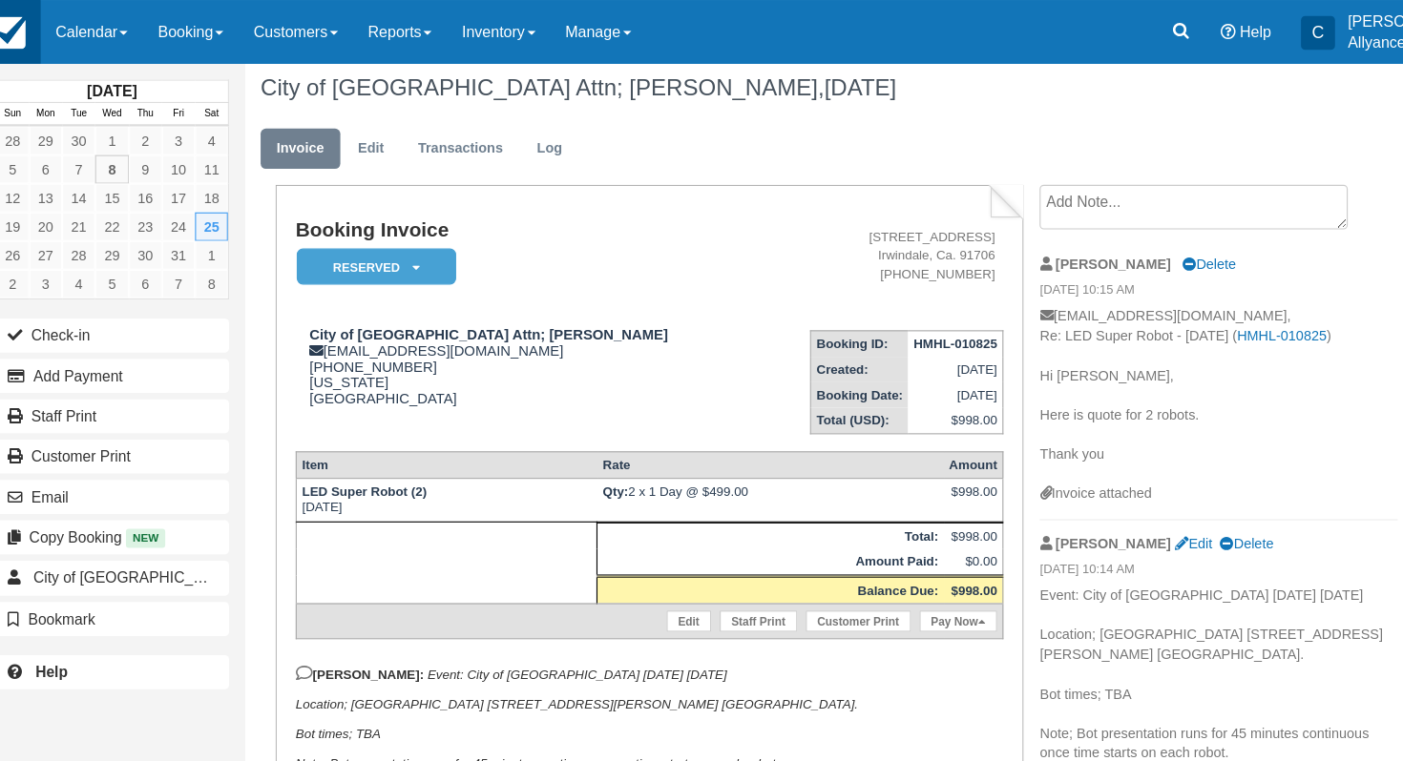
click at [31, 35] on img at bounding box center [27, 29] width 29 height 29
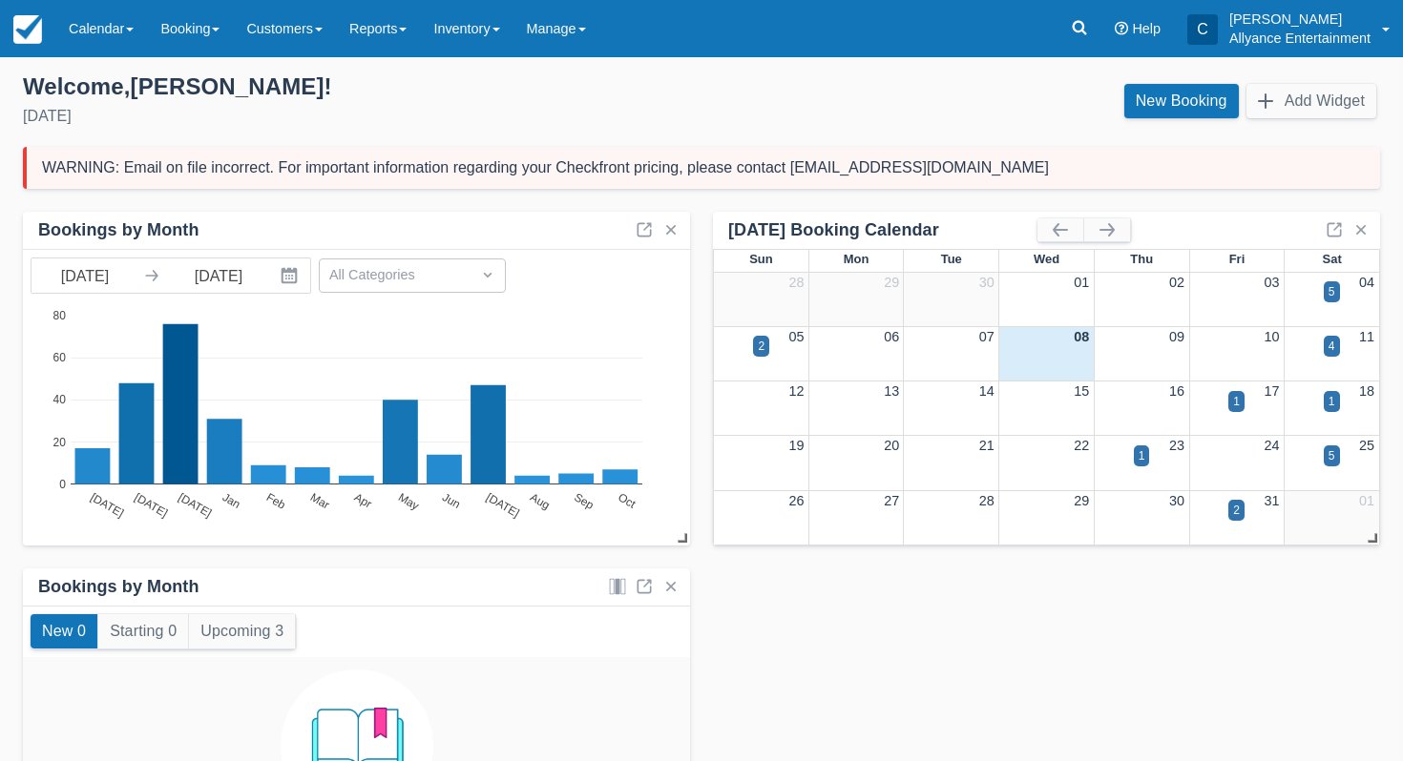
scroll to position [46, 0]
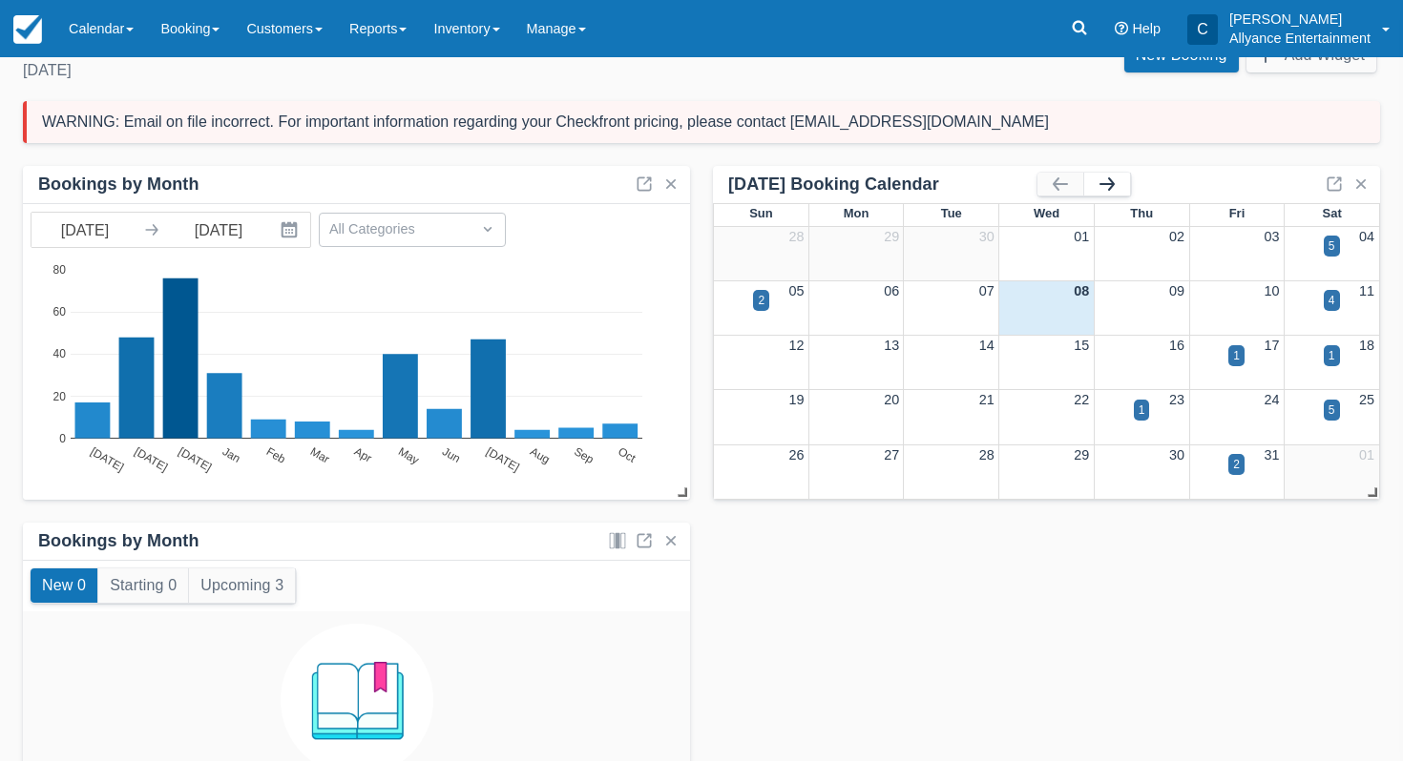
click at [1117, 179] on button "button" at bounding box center [1107, 184] width 46 height 23
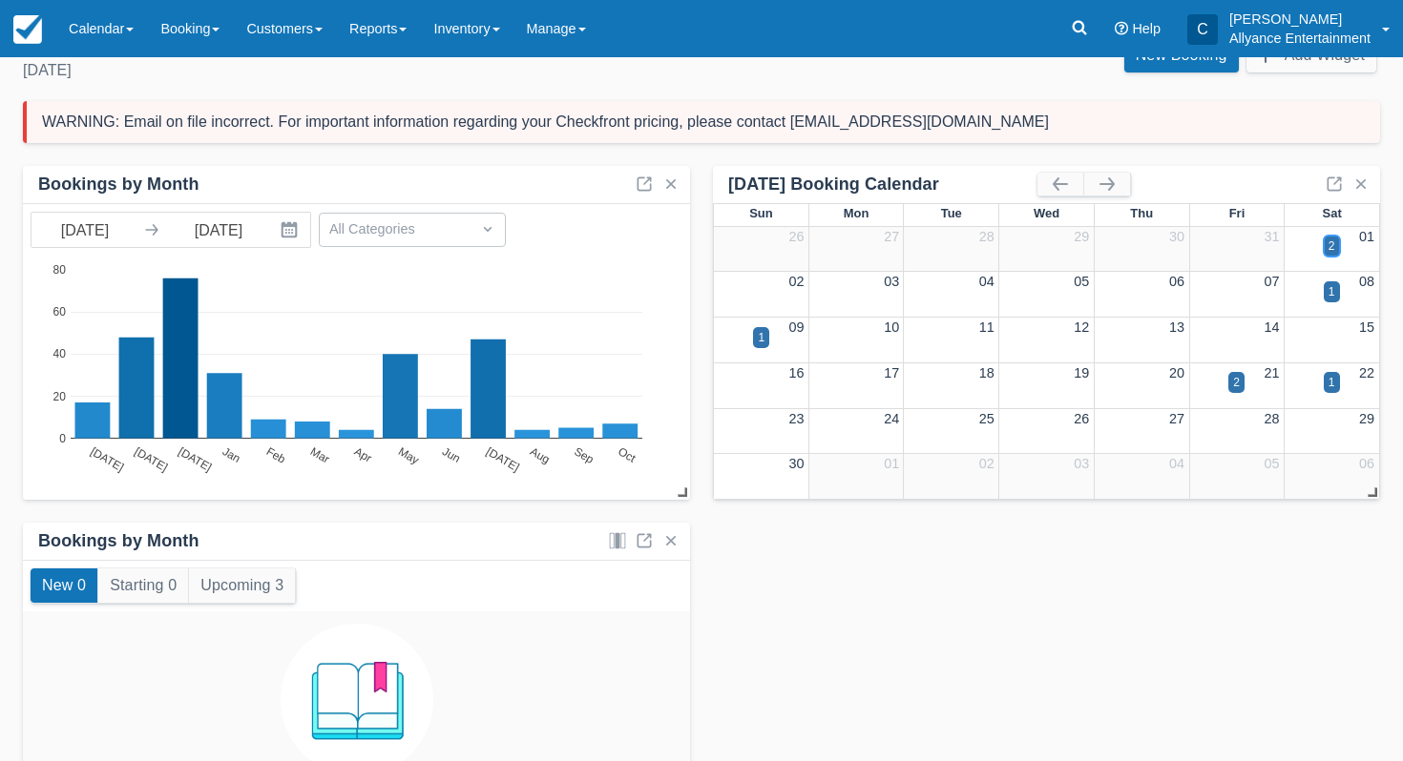
click at [1331, 248] on div "2" at bounding box center [1331, 246] width 7 height 17
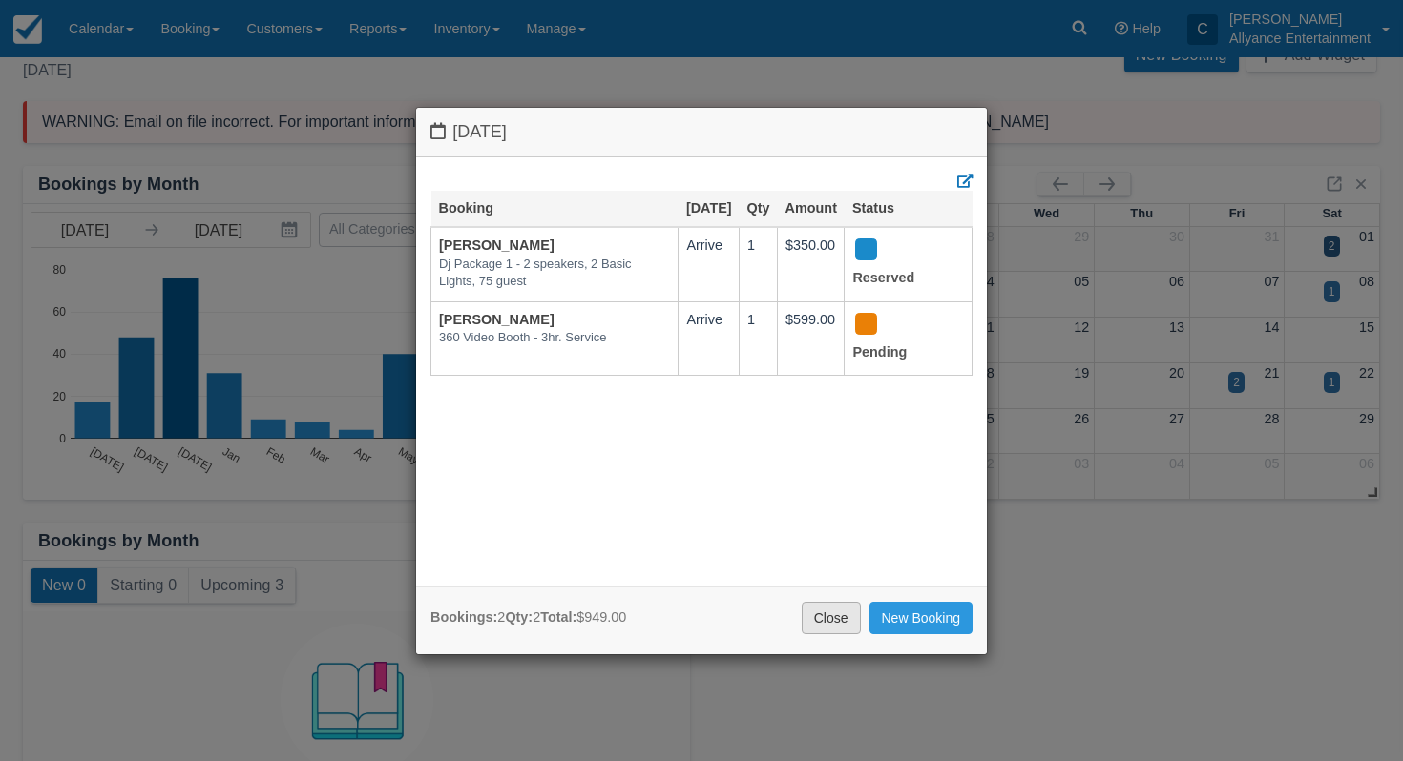
click at [820, 610] on link "Close" at bounding box center [831, 618] width 59 height 32
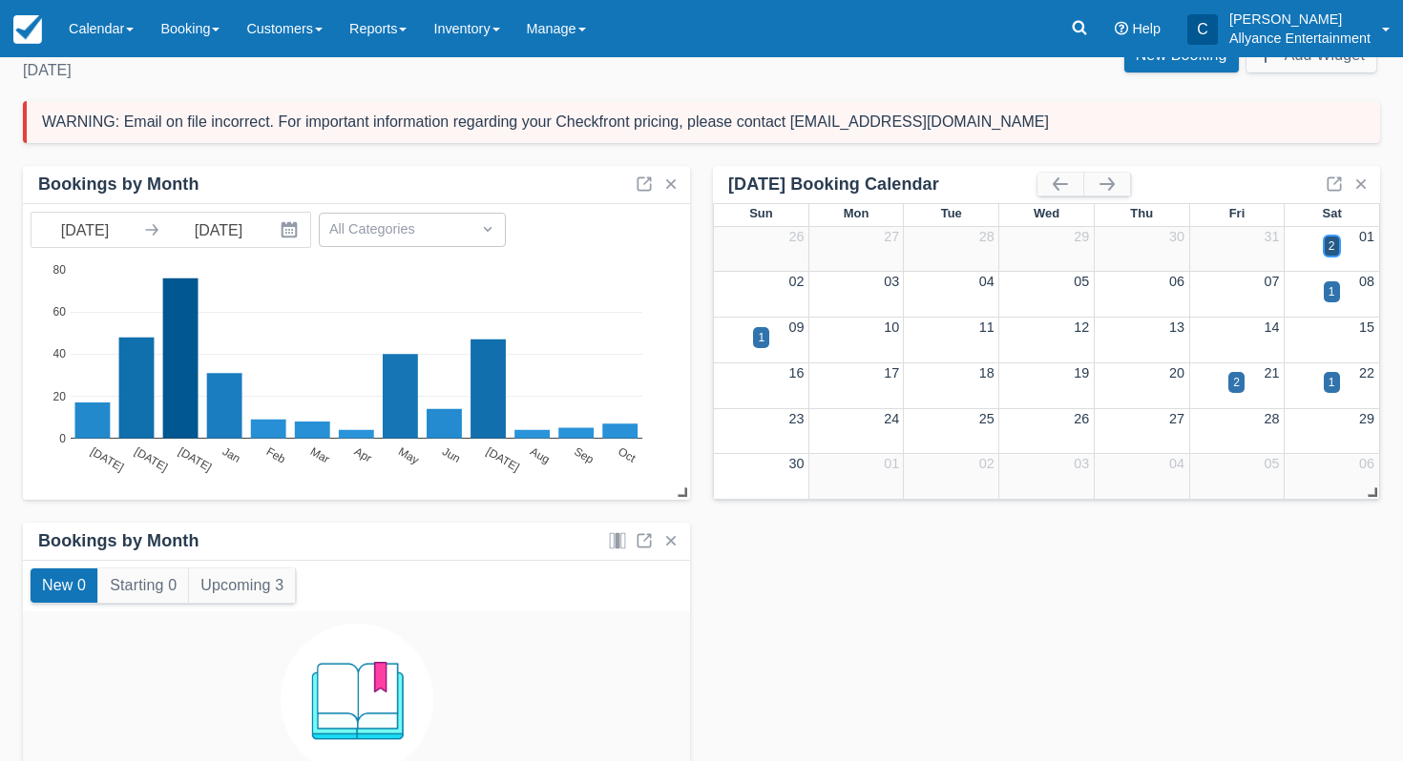
click at [1330, 246] on div "2" at bounding box center [1331, 246] width 7 height 17
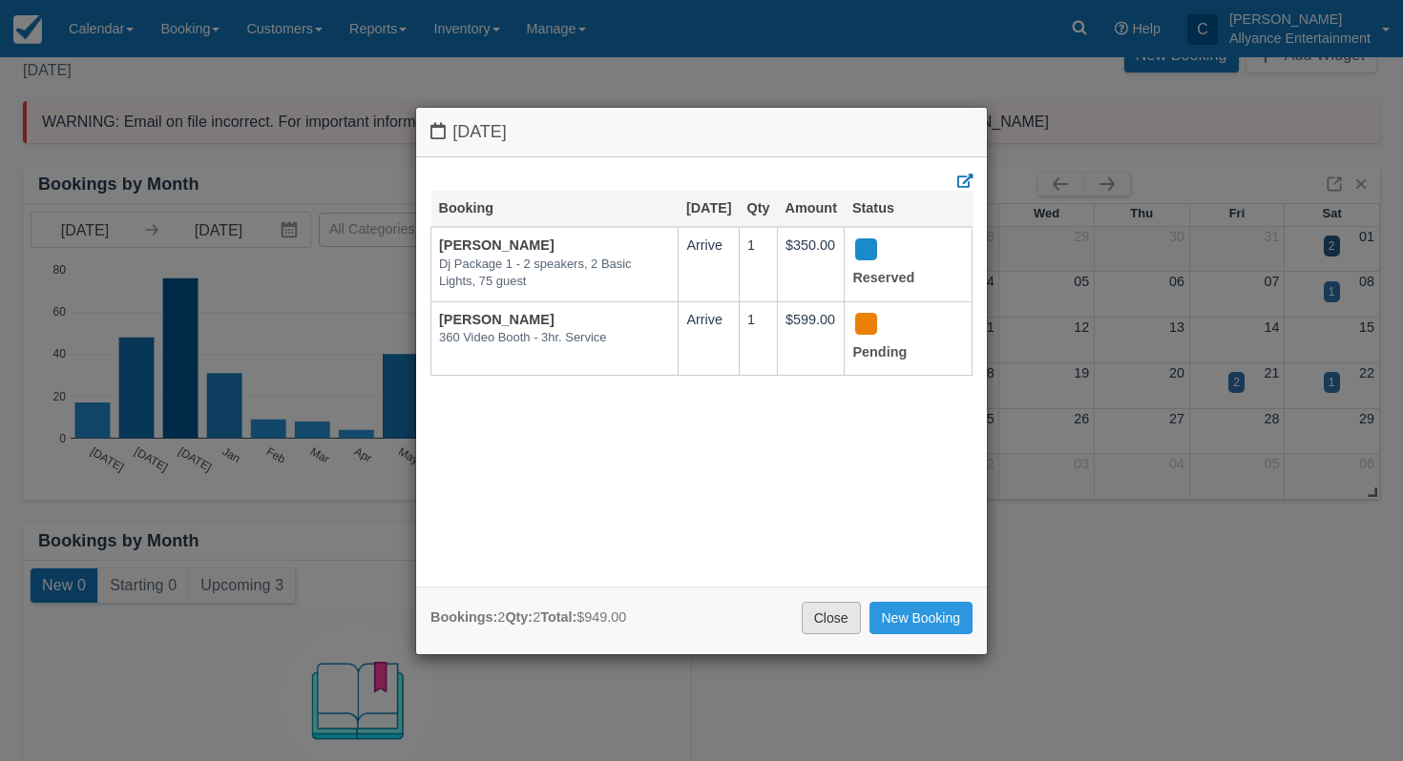
click at [824, 608] on link "Close" at bounding box center [831, 618] width 59 height 32
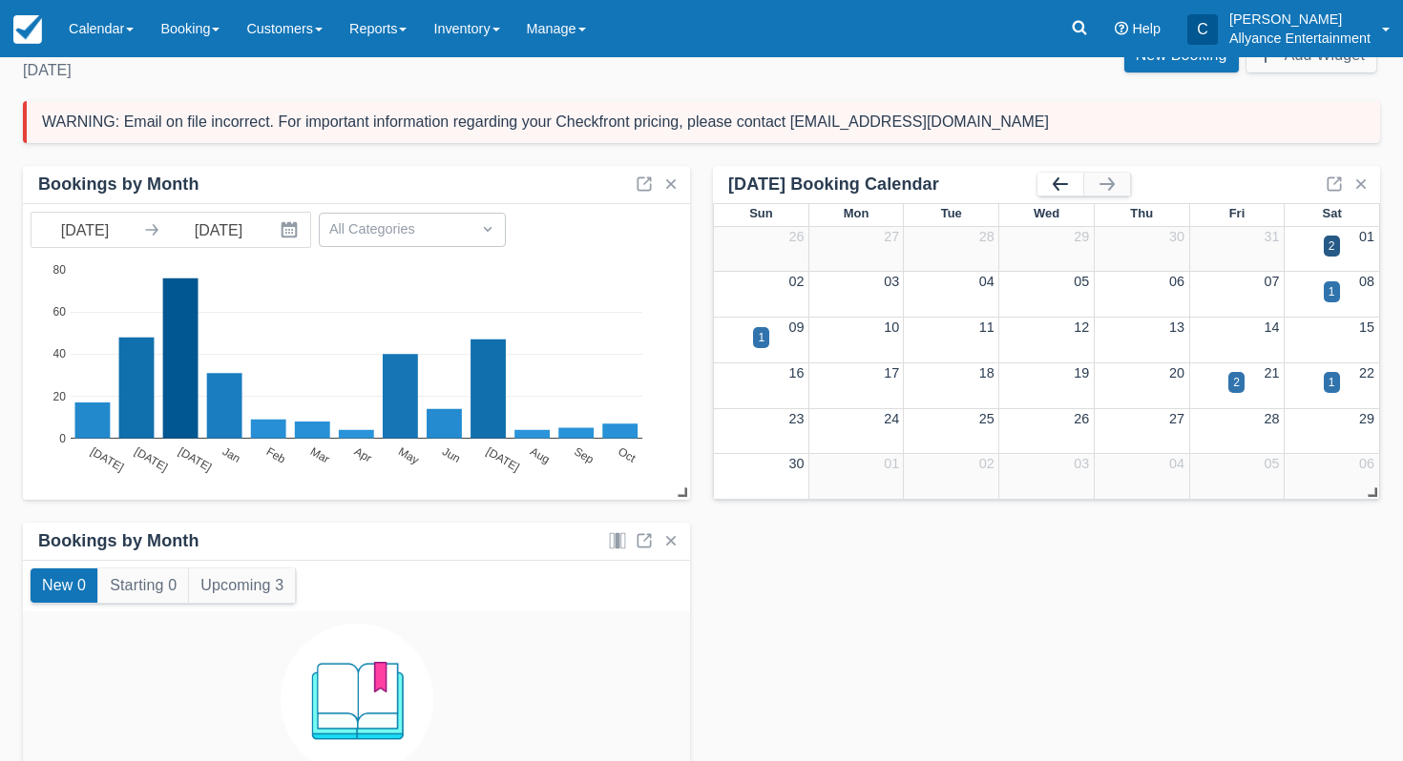
click at [1059, 178] on button "button" at bounding box center [1060, 184] width 46 height 23
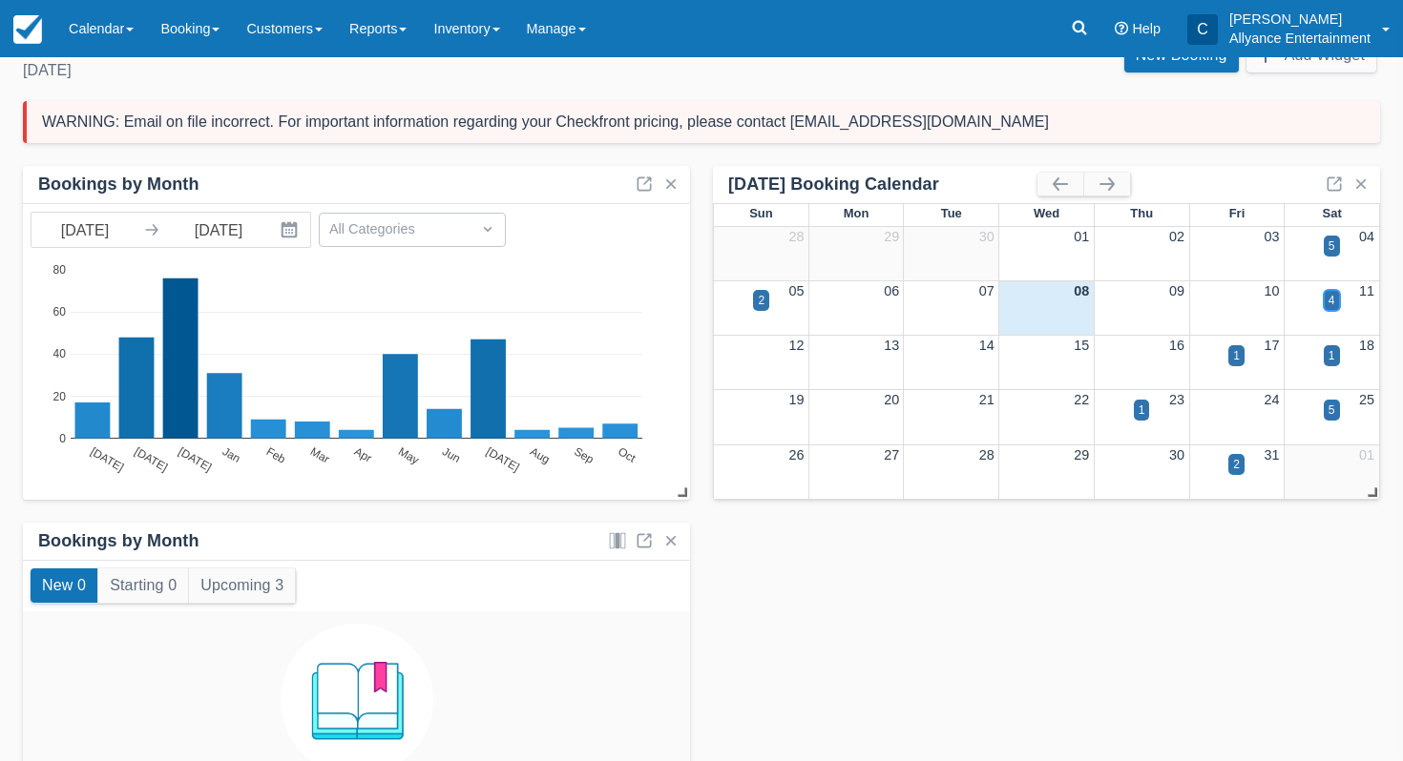
click at [1330, 292] on div "4" at bounding box center [1331, 300] width 7 height 17
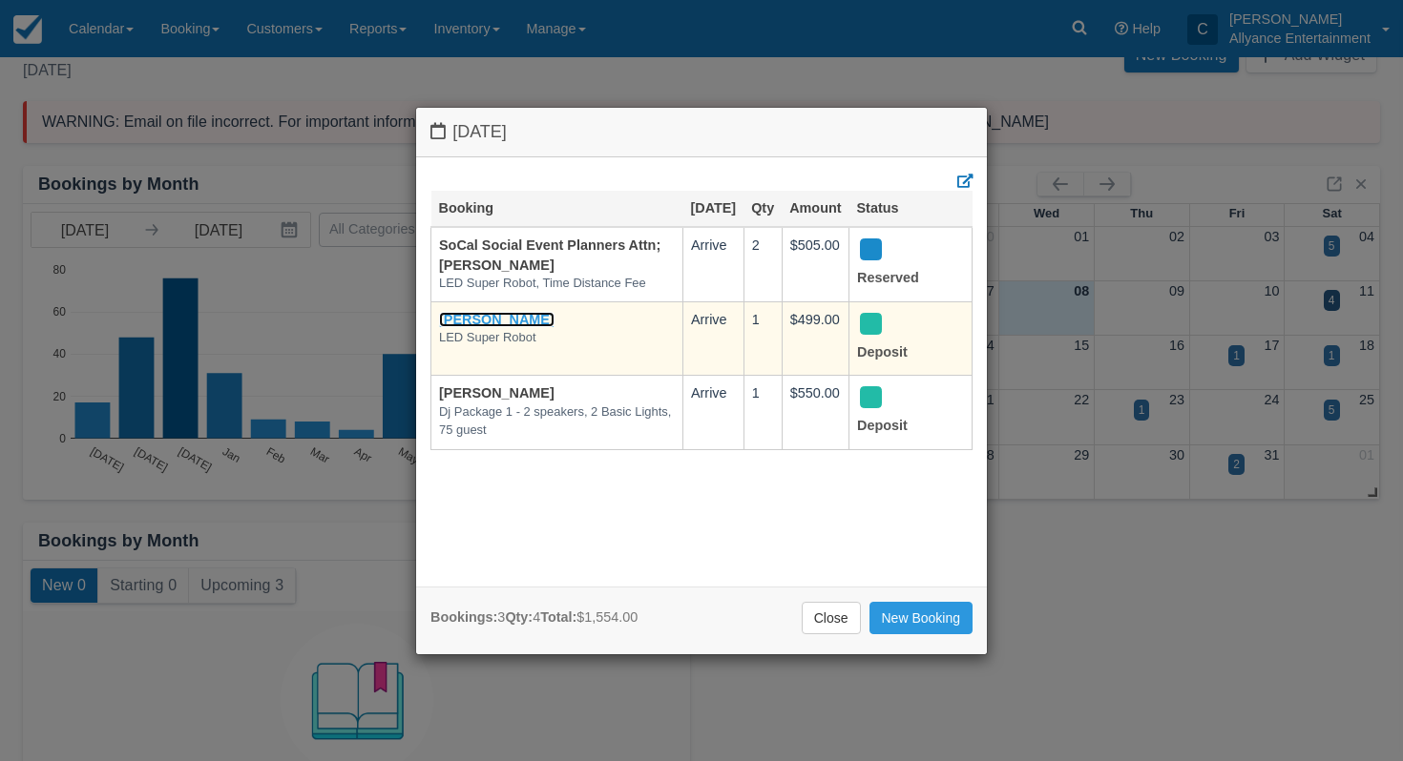
click at [487, 327] on link "[PERSON_NAME]" at bounding box center [496, 319] width 115 height 15
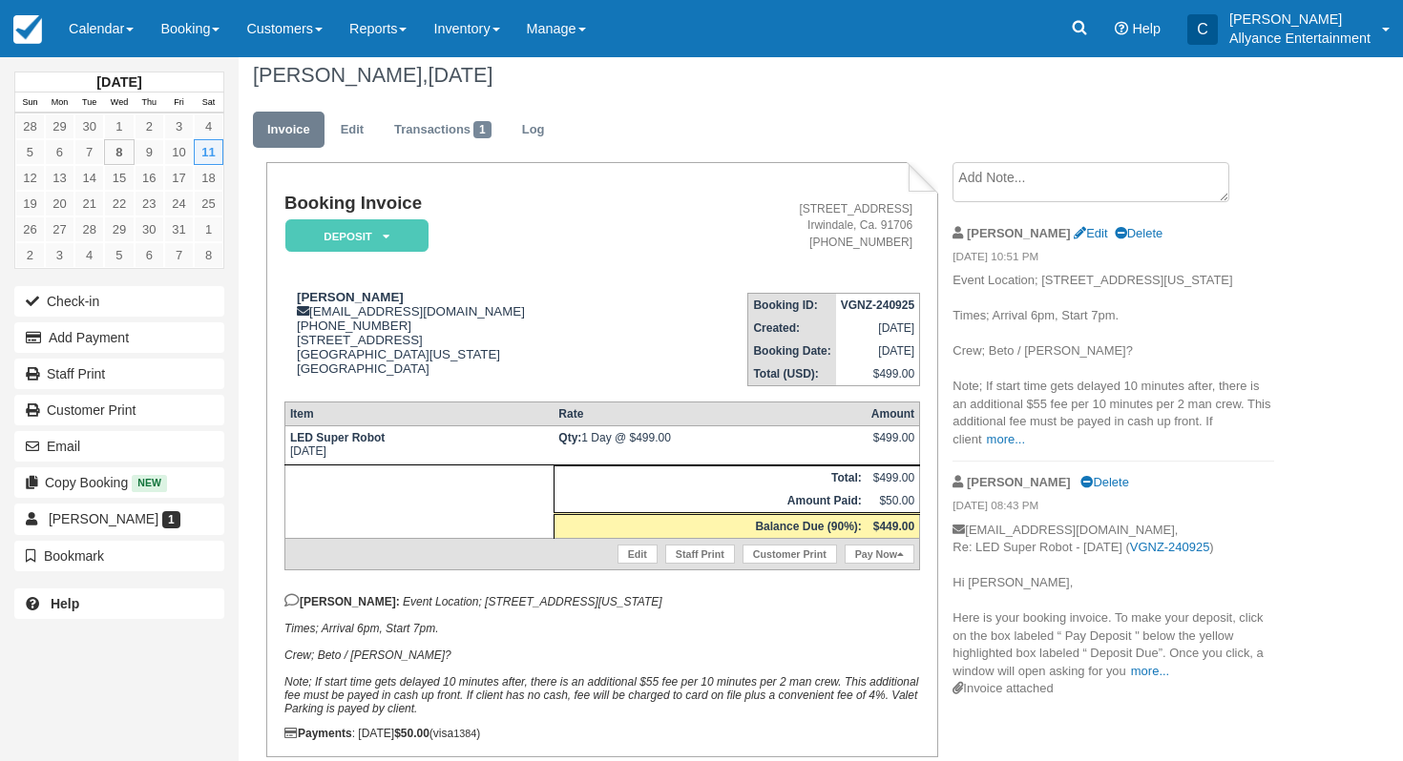
scroll to position [14, 0]
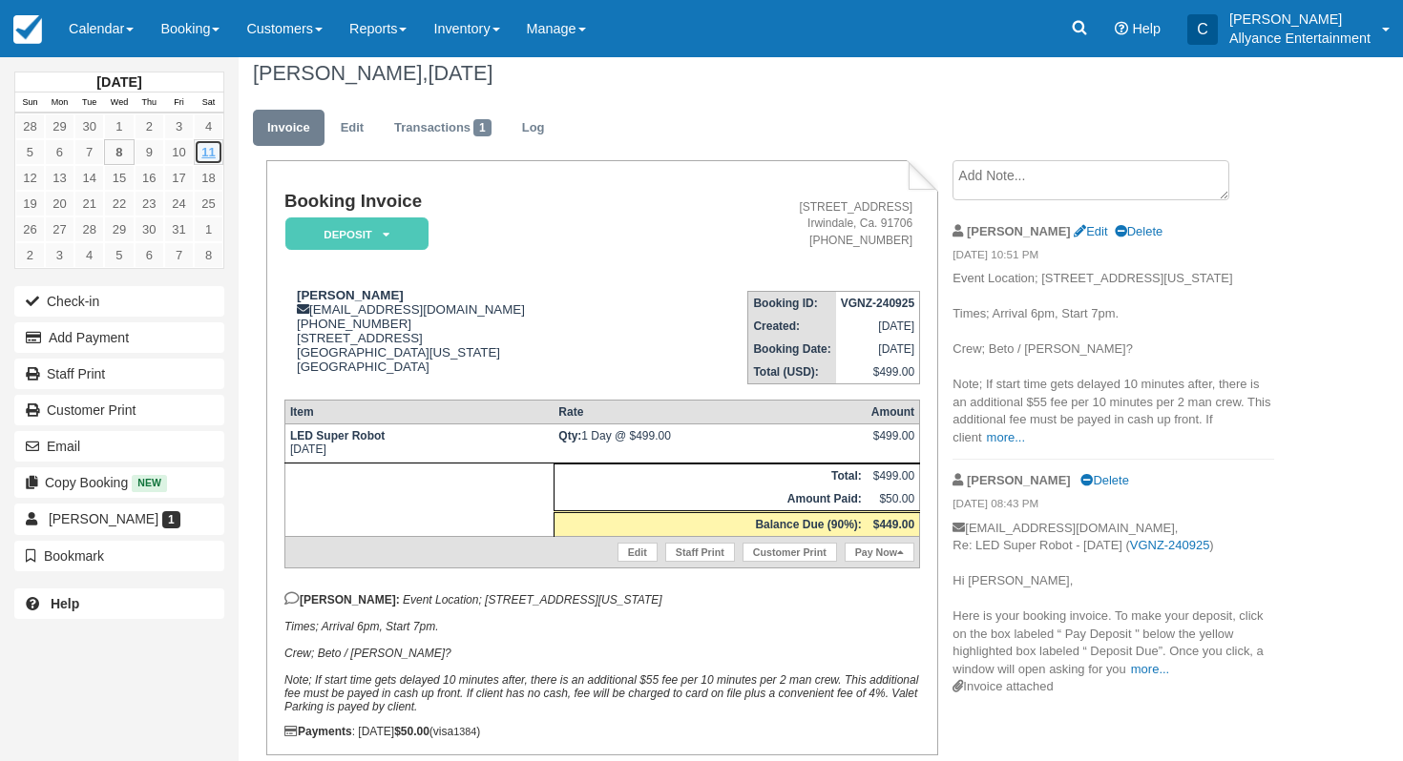
click at [211, 143] on link "11" at bounding box center [209, 152] width 30 height 26
click at [211, 153] on link "11" at bounding box center [209, 152] width 30 height 26
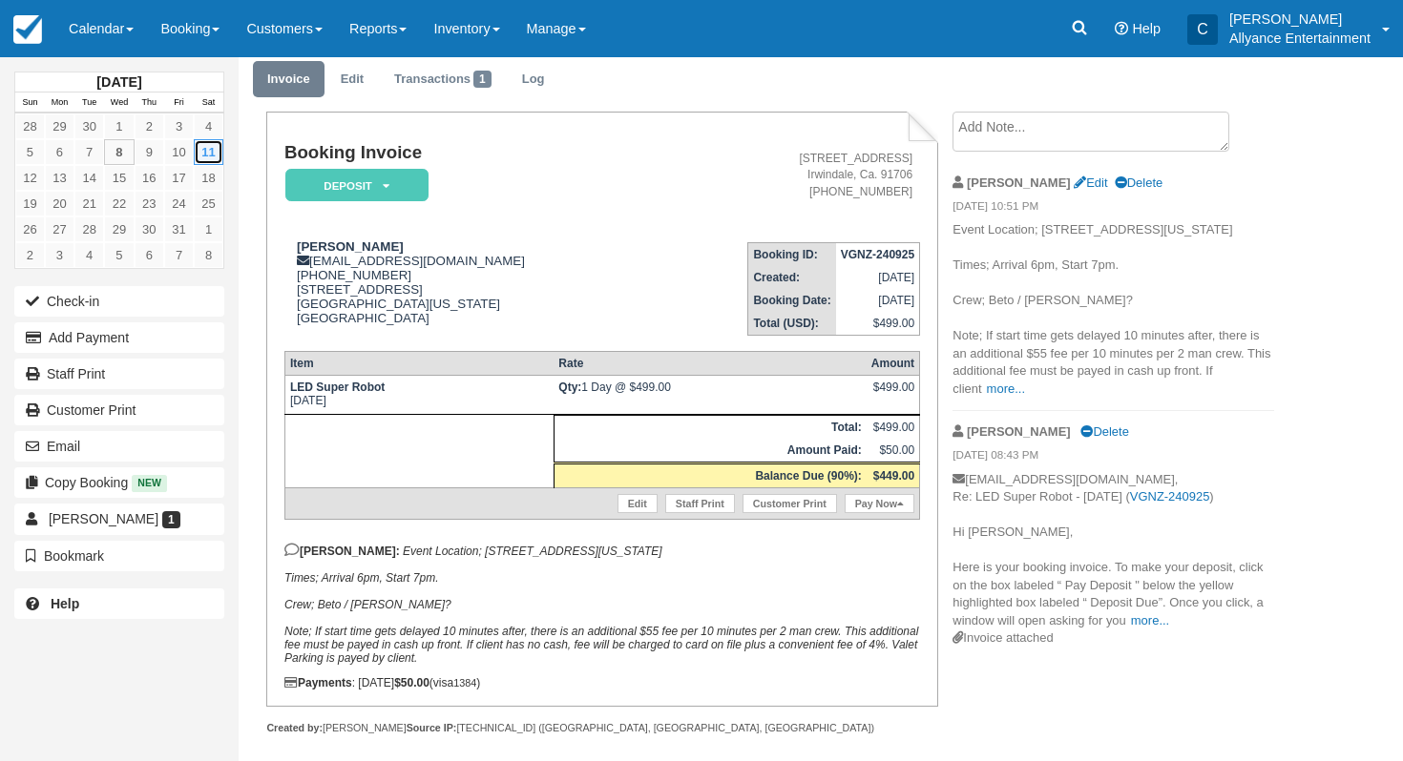
scroll to position [76, 0]
